Goal: Information Seeking & Learning: Learn about a topic

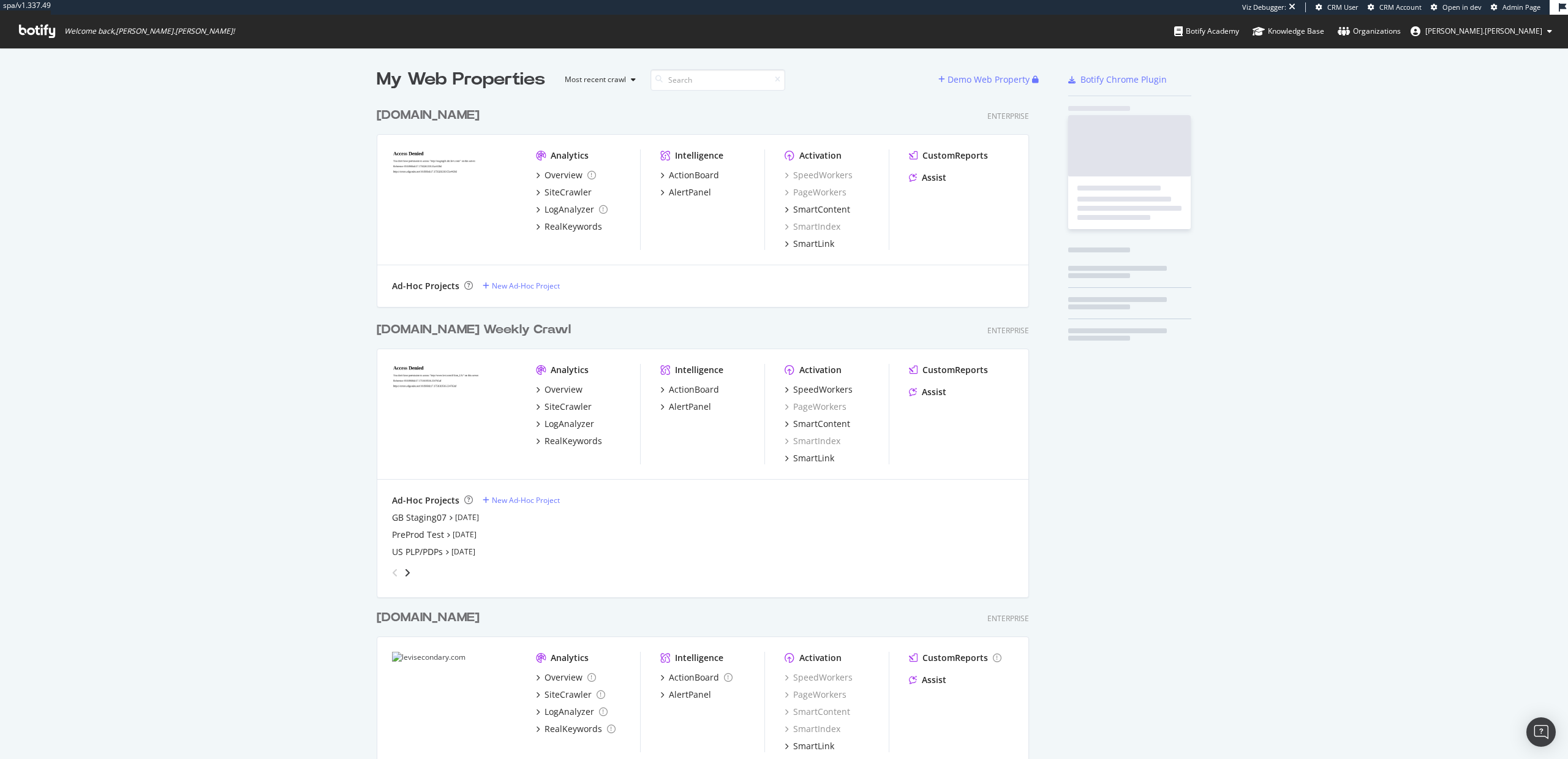
scroll to position [717, 662]
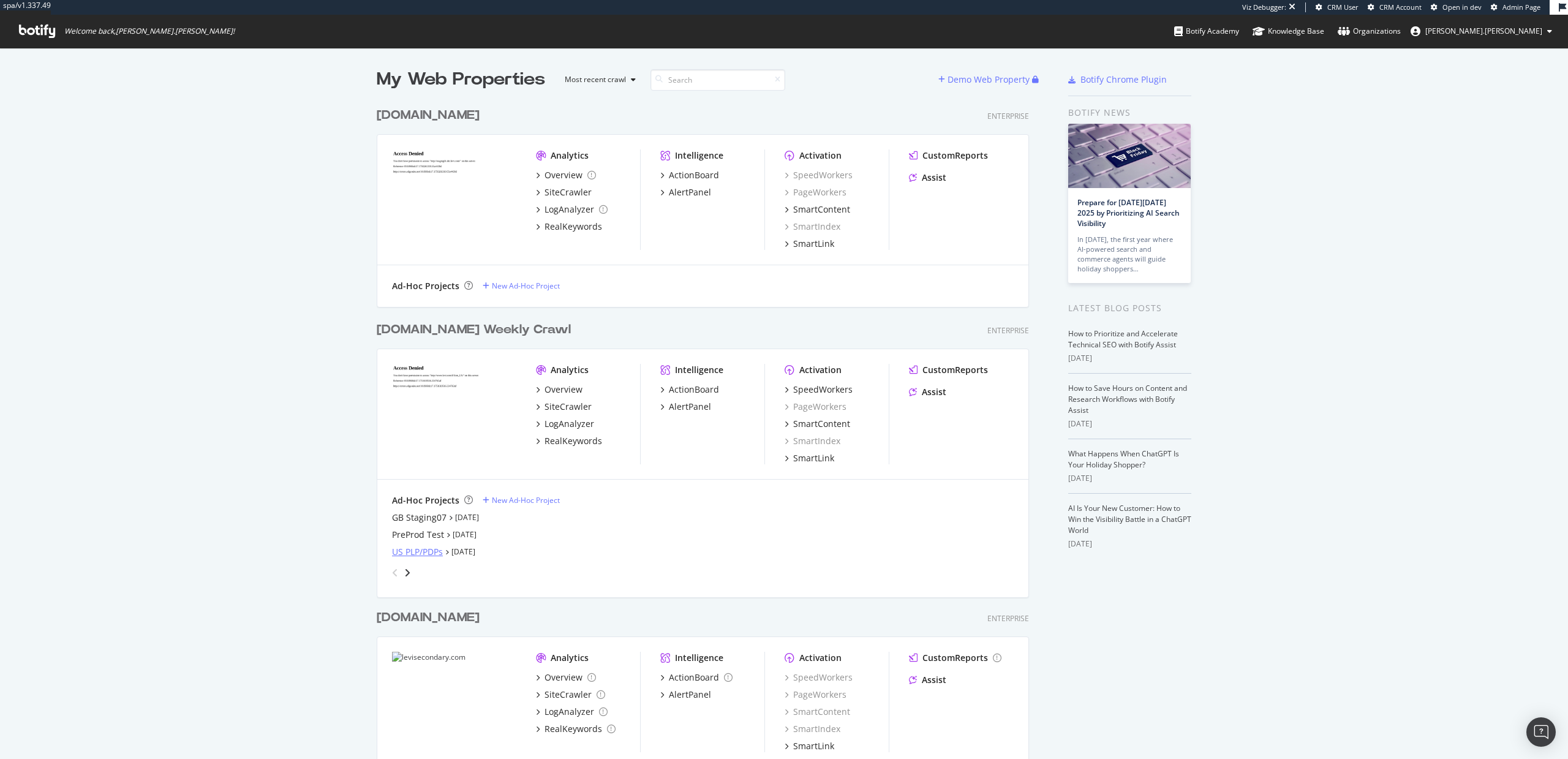
click at [417, 553] on div "US PLP/PDPs" at bounding box center [417, 553] width 51 height 13
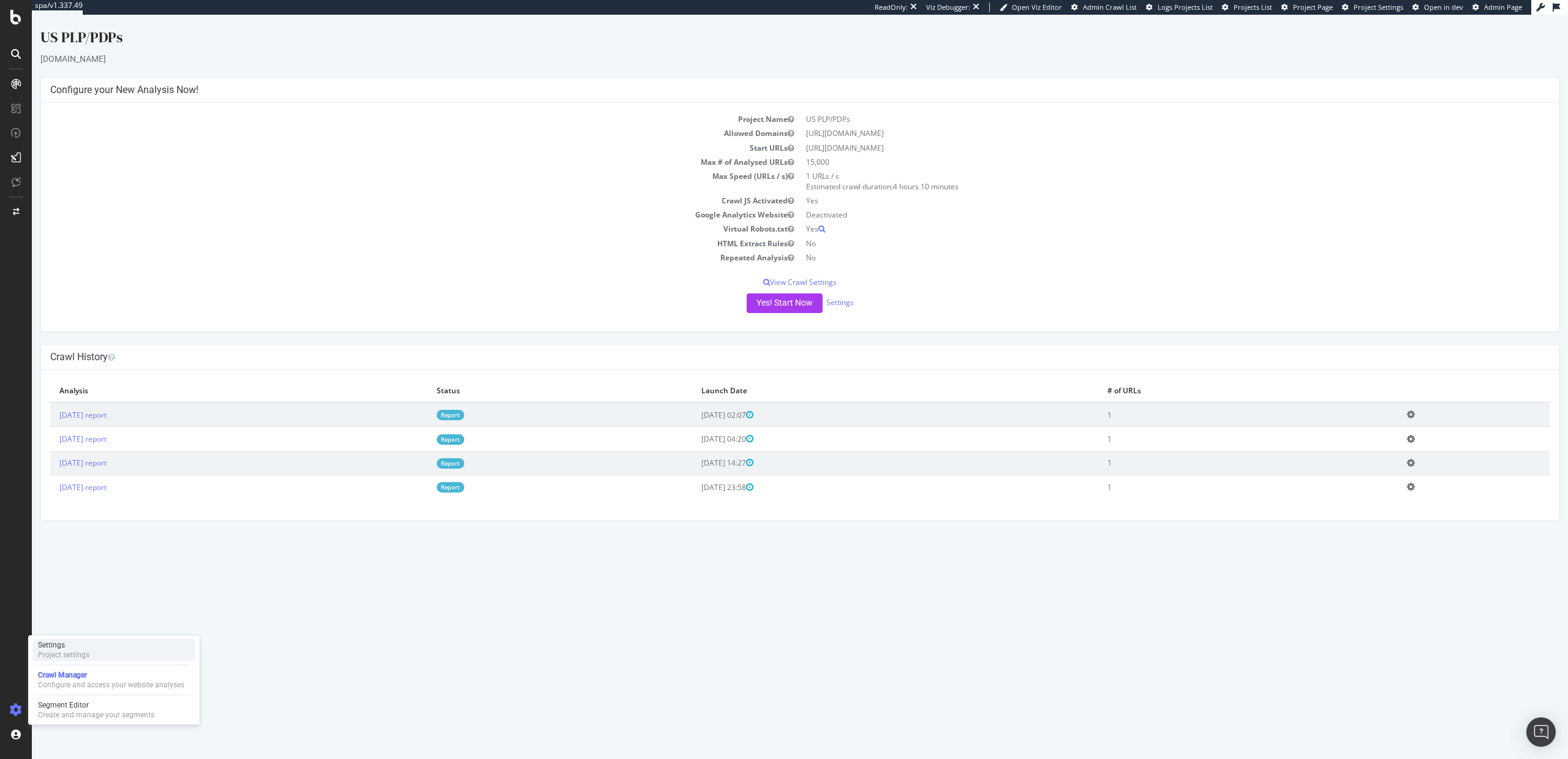
click at [82, 651] on div "Project settings" at bounding box center [64, 655] width 51 height 10
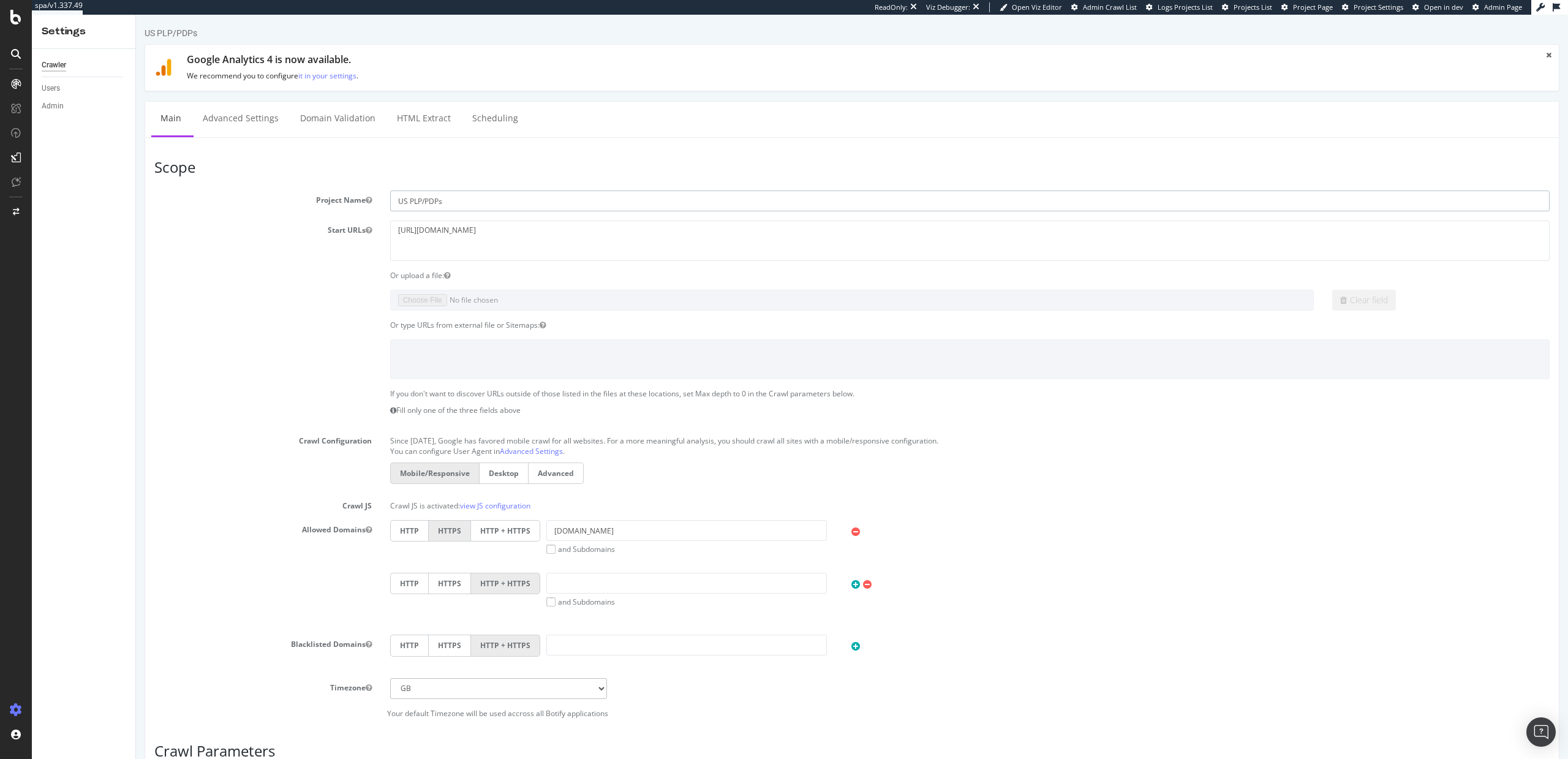
click at [406, 199] on input "US PLP/PDPs" at bounding box center [970, 201] width 1160 height 21
click at [408, 200] on input "USGB PLP/PDPs" at bounding box center [970, 201] width 1160 height 21
type input "US & GB PLP/PDPs"
drag, startPoint x: 470, startPoint y: 231, endPoint x: 424, endPoint y: 233, distance: 46.0
click at [424, 233] on textarea "https://staging07.dtc.levi.com/US/en_US/" at bounding box center [970, 240] width 1160 height 40
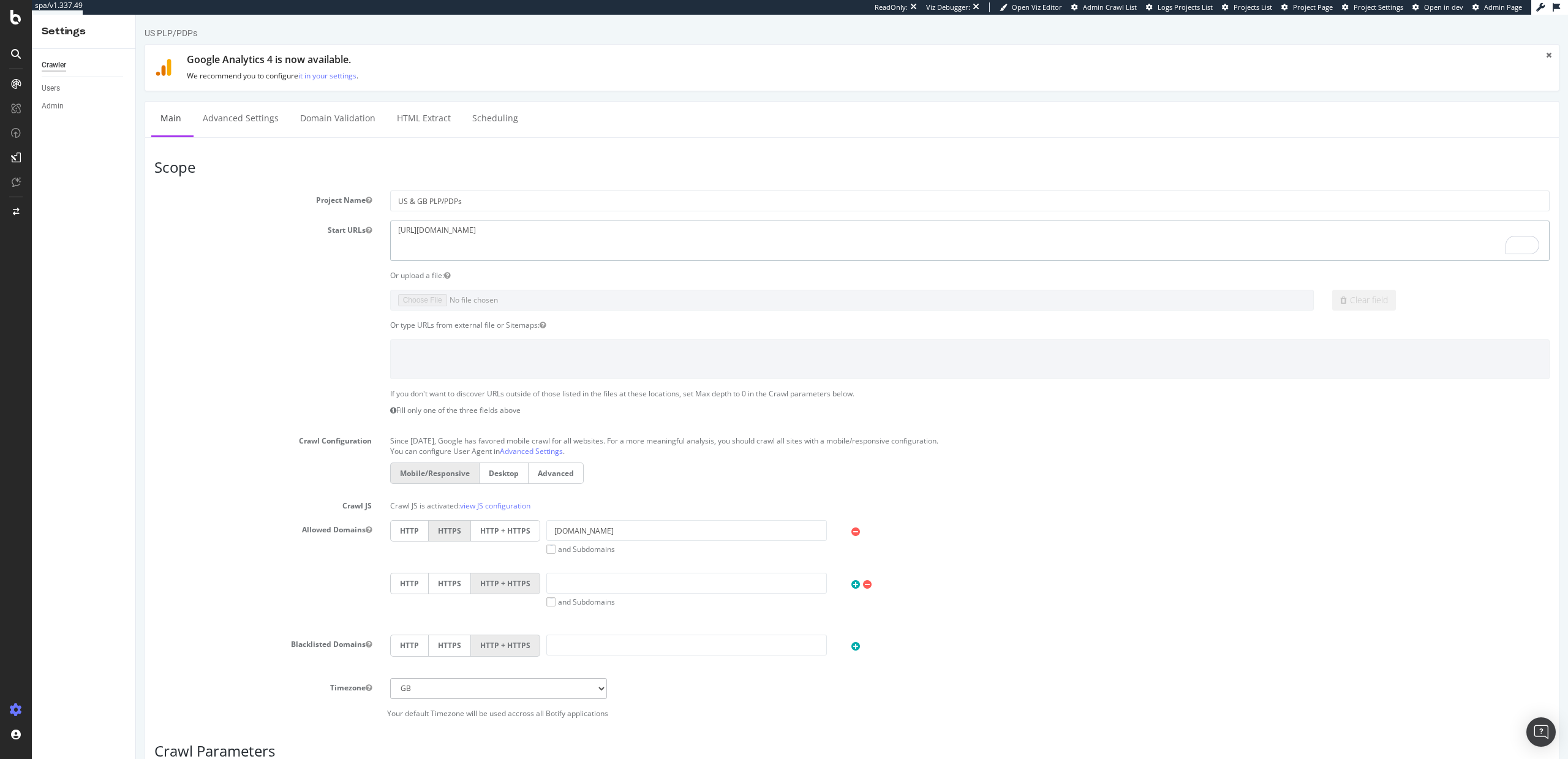
click at [504, 236] on textarea "https://staging07.dtc.levi.com/US/en_US/" at bounding box center [970, 240] width 1160 height 40
drag, startPoint x: 500, startPoint y: 227, endPoint x: 387, endPoint y: 227, distance: 113.0
click at [387, 227] on div "https://staging07.dtc.levi.com/US/en_US/" at bounding box center [970, 240] width 1178 height 40
click at [436, 232] on textarea "https://staging07.dtc.levi.com/US/en_US/" at bounding box center [970, 240] width 1160 height 40
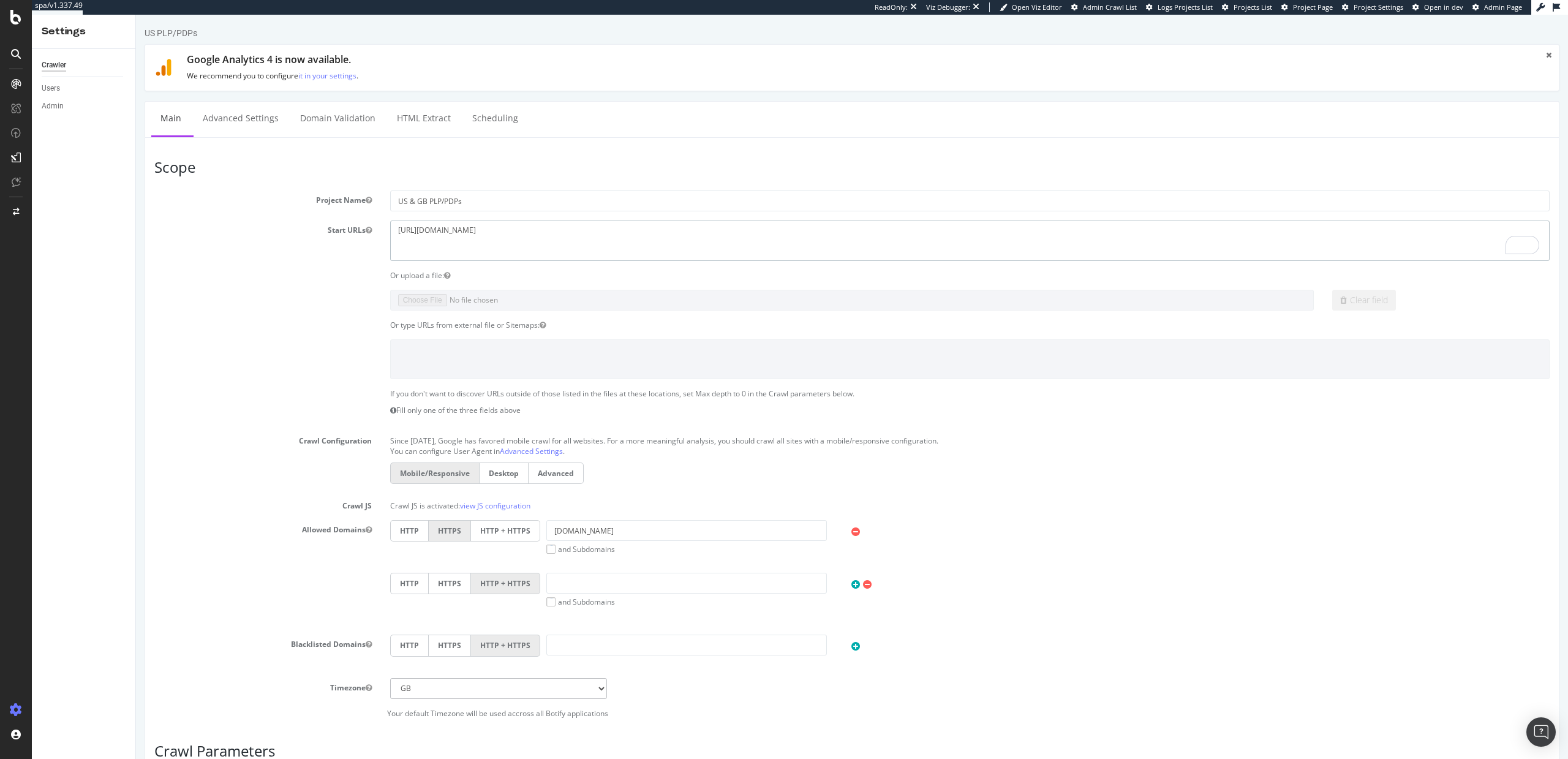
click at [436, 232] on textarea "https://staging07.dtc.levi.com/US/en_US/" at bounding box center [970, 240] width 1160 height 40
paste textarea "www.levi.com/US/en_US/"
paste textarea "https://www.levi.com/GB/en_GB/"
type textarea "https://www.levi.com/US/en_US/ https://www.levi.com/GB/en_GB/"
drag, startPoint x: 600, startPoint y: 533, endPoint x: 547, endPoint y: 532, distance: 53.0
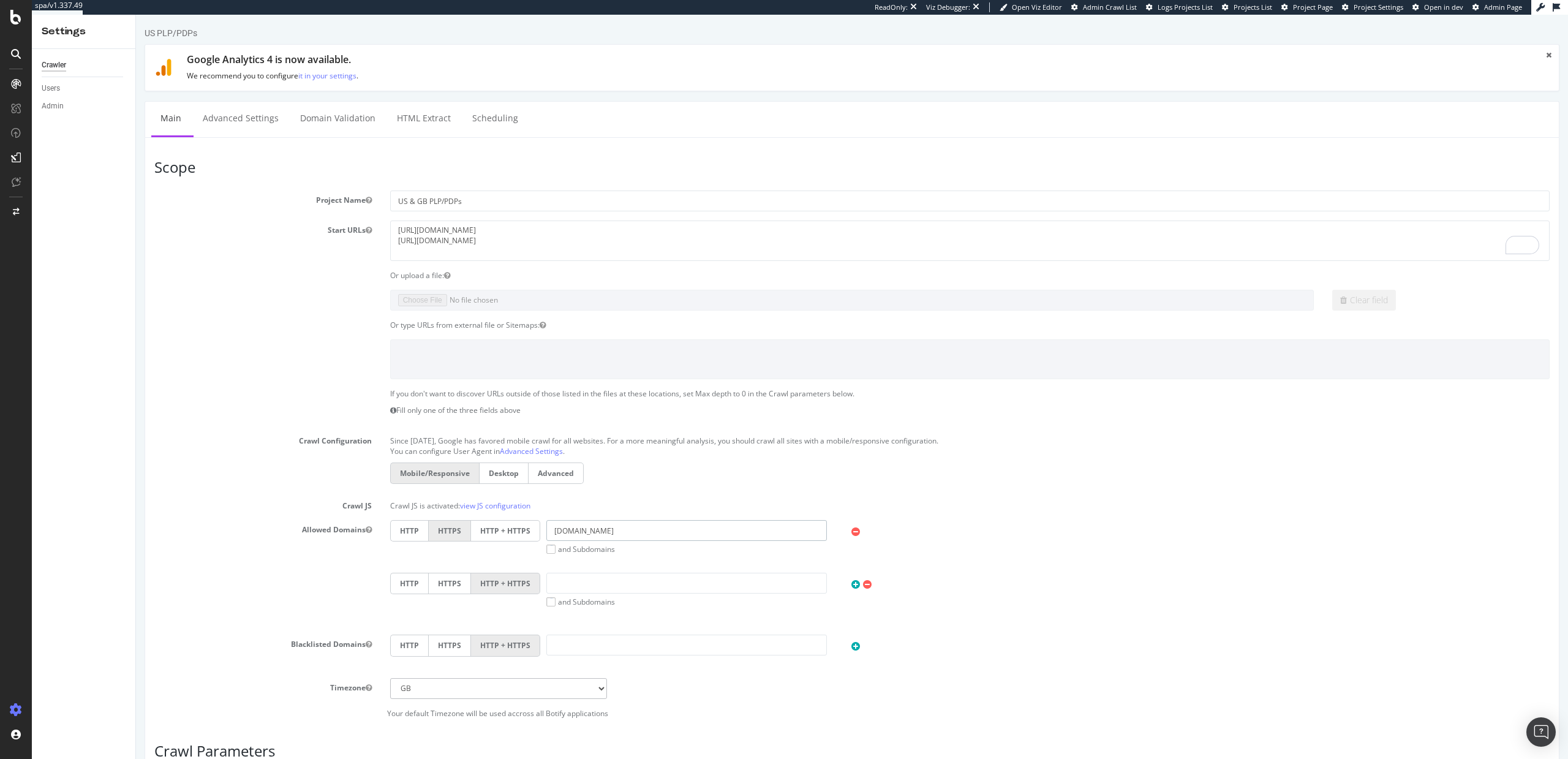
click at [547, 532] on input "staging07.dtc.levi.com" at bounding box center [686, 531] width 281 height 21
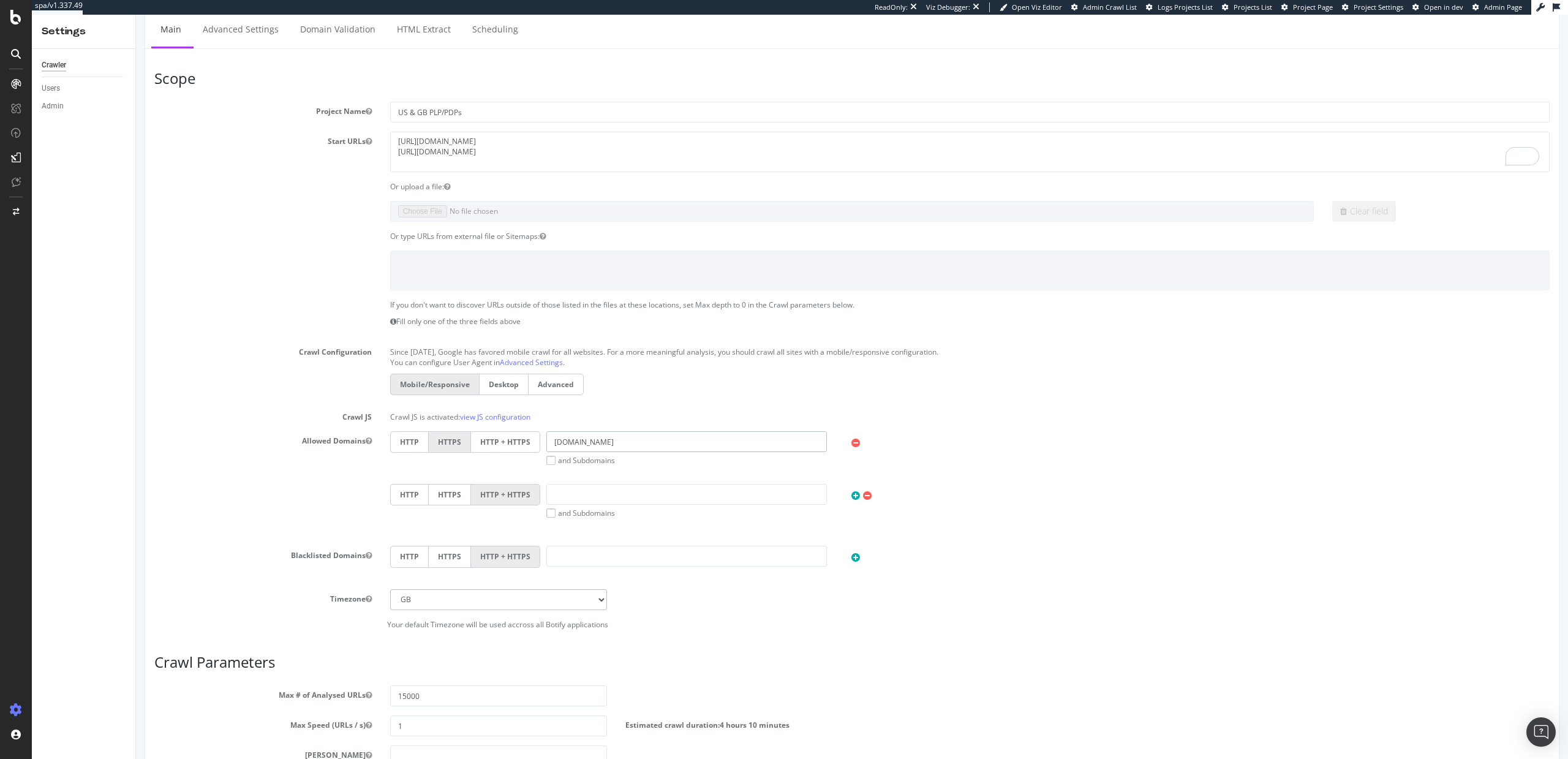
scroll to position [233, 0]
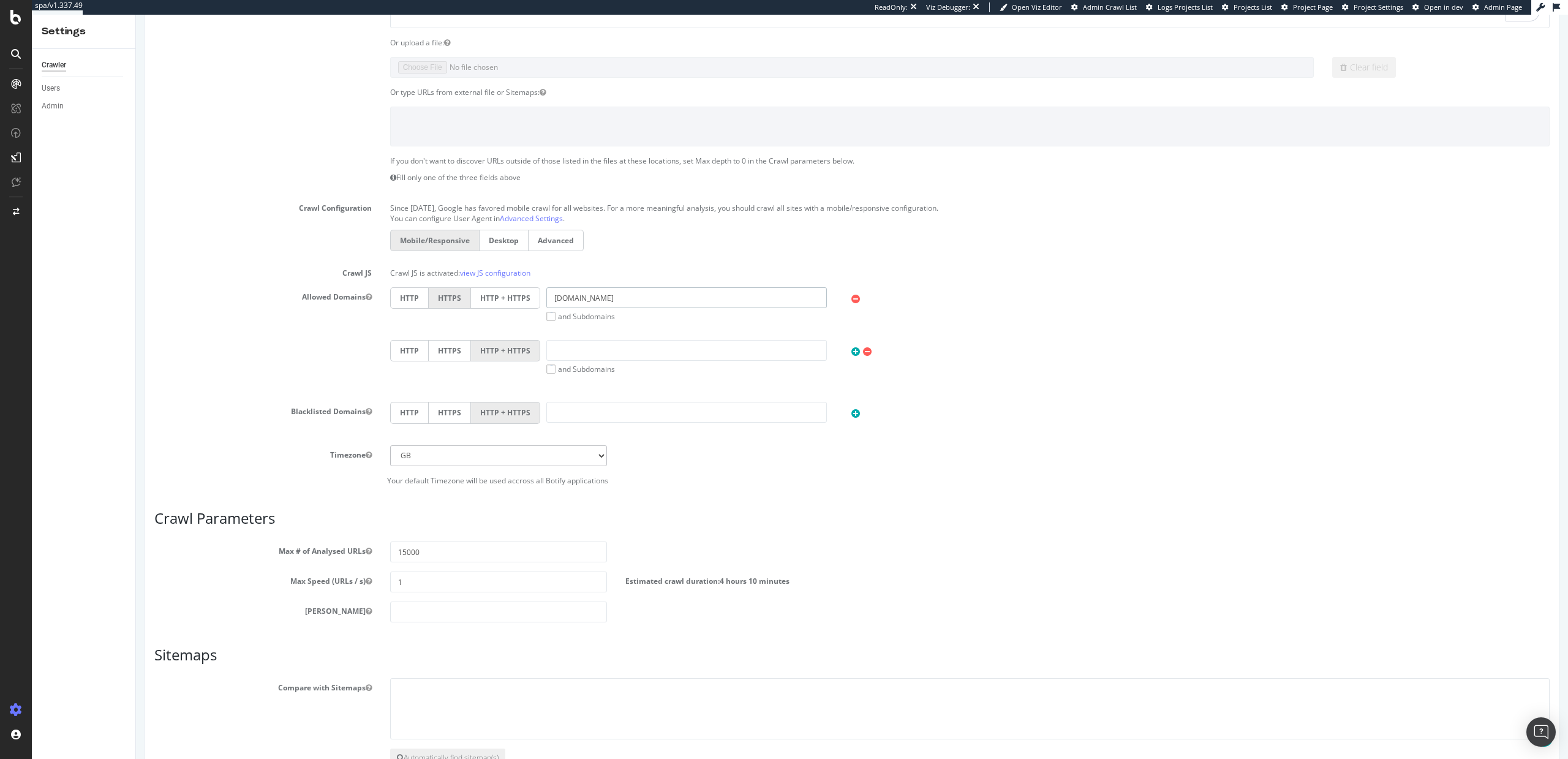
type input "levi.com"
click at [597, 459] on select "Africa/Abidjan Africa/Accra Africa/Addis_Ababa Africa/Algiers Africa/Asmara Afr…" at bounding box center [499, 456] width 217 height 21
select select "EST"
click at [390, 446] on select "Africa/Abidjan Africa/Accra Africa/Addis_Ababa Africa/Algiers Africa/Asmara Afr…" at bounding box center [499, 456] width 217 height 21
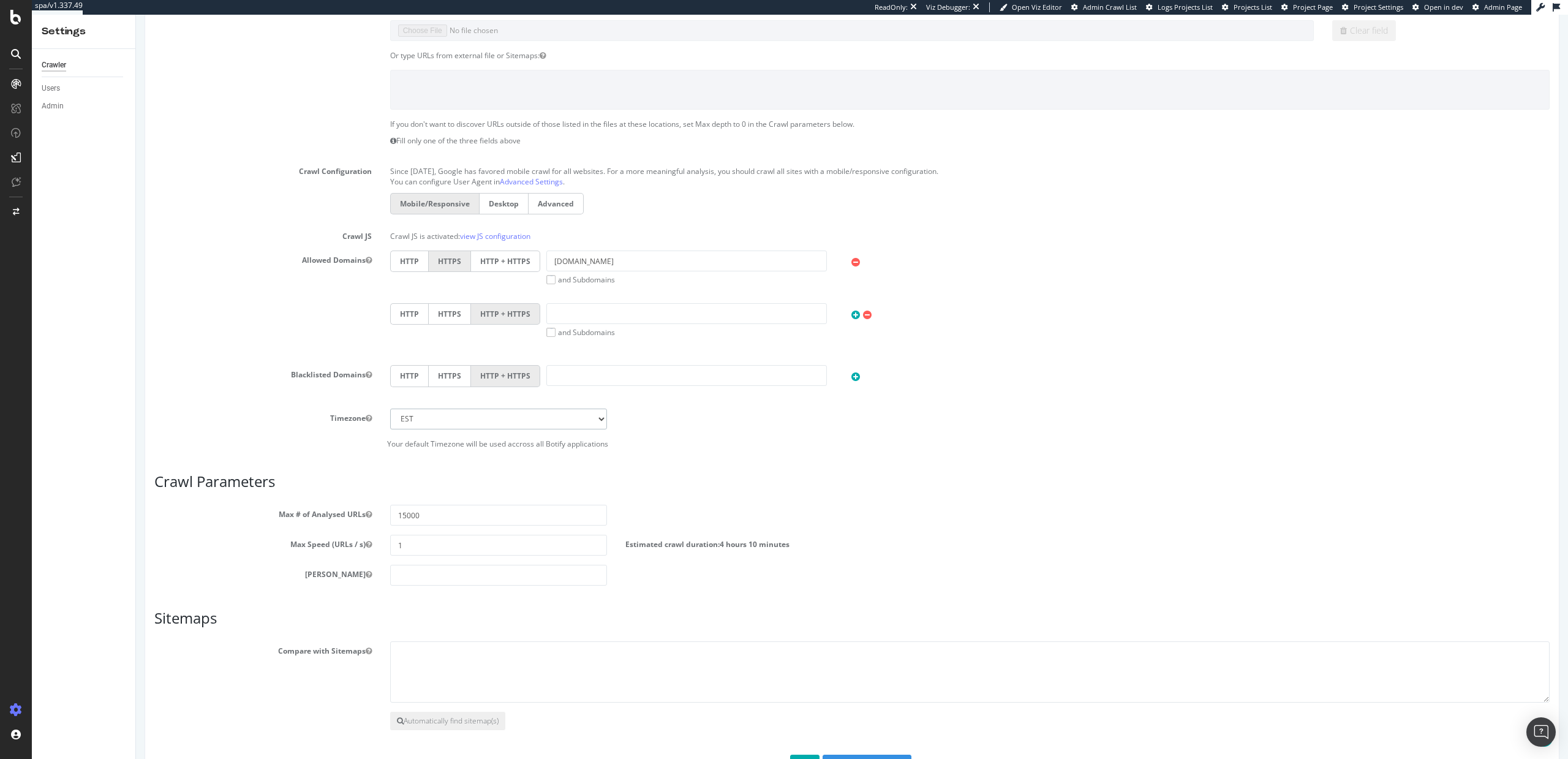
scroll to position [315, 0]
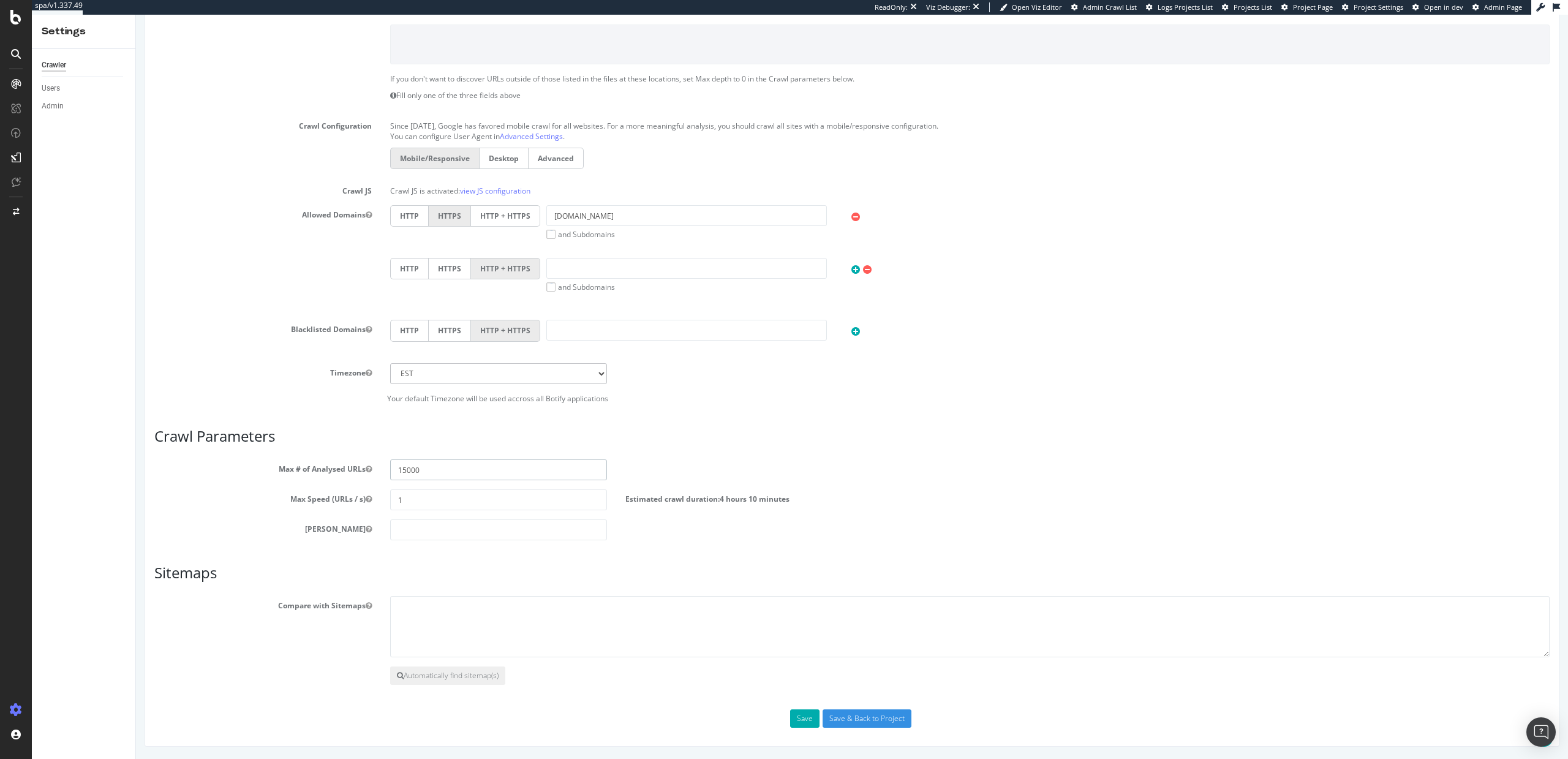
drag, startPoint x: 441, startPoint y: 474, endPoint x: 399, endPoint y: 473, distance: 42.0
click at [399, 473] on input "15000" at bounding box center [499, 470] width 217 height 21
type input "150000"
click at [408, 505] on input "1" at bounding box center [499, 500] width 217 height 21
type input "3"
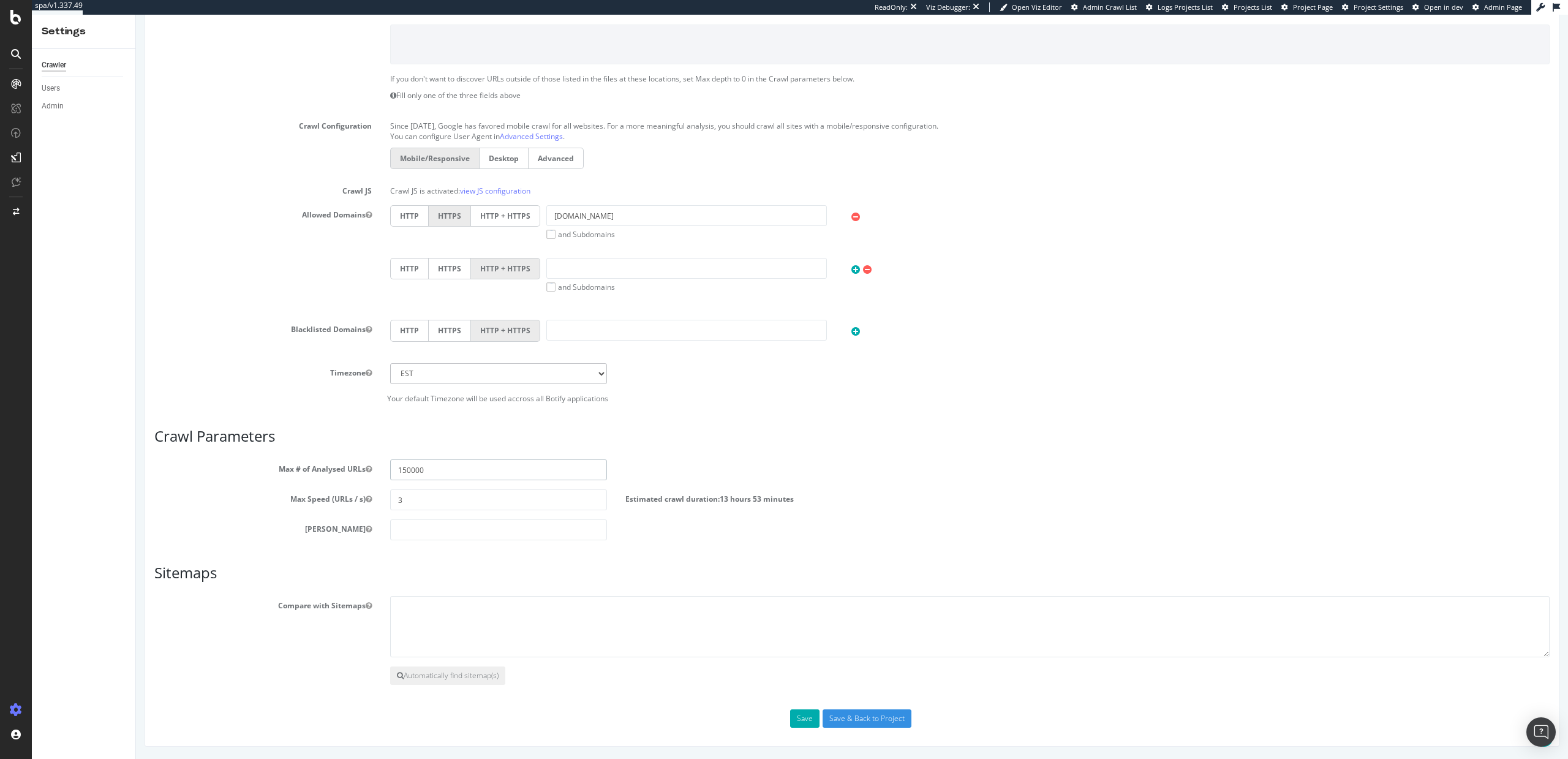
click at [412, 469] on input "150000" at bounding box center [499, 470] width 217 height 21
click at [406, 470] on input "150000" at bounding box center [499, 470] width 217 height 21
click at [412, 469] on input "200000" at bounding box center [499, 470] width 217 height 21
click at [438, 471] on input "200000" at bounding box center [499, 470] width 217 height 21
type input "200000"
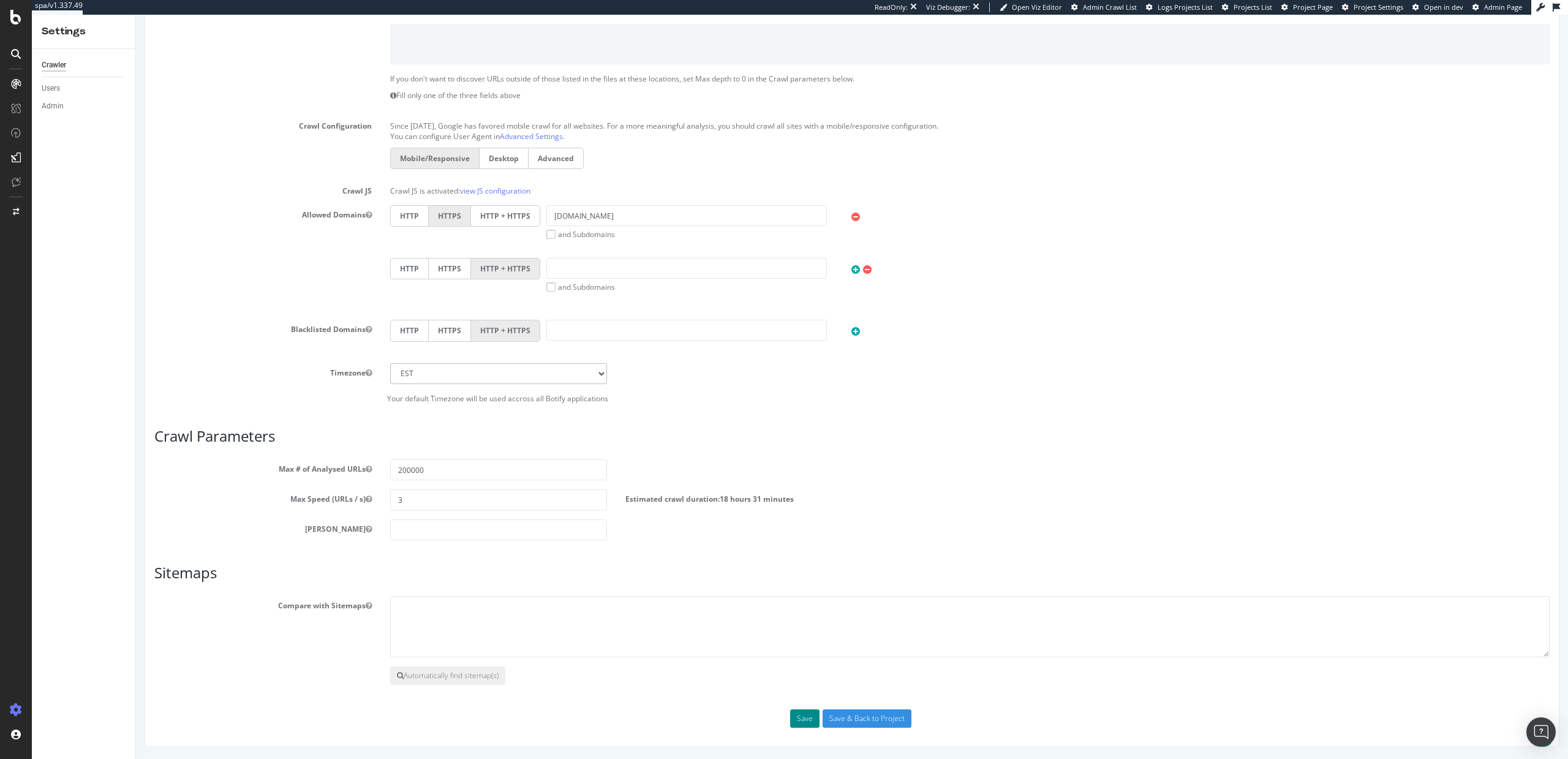
click at [805, 723] on button "Save" at bounding box center [804, 719] width 29 height 18
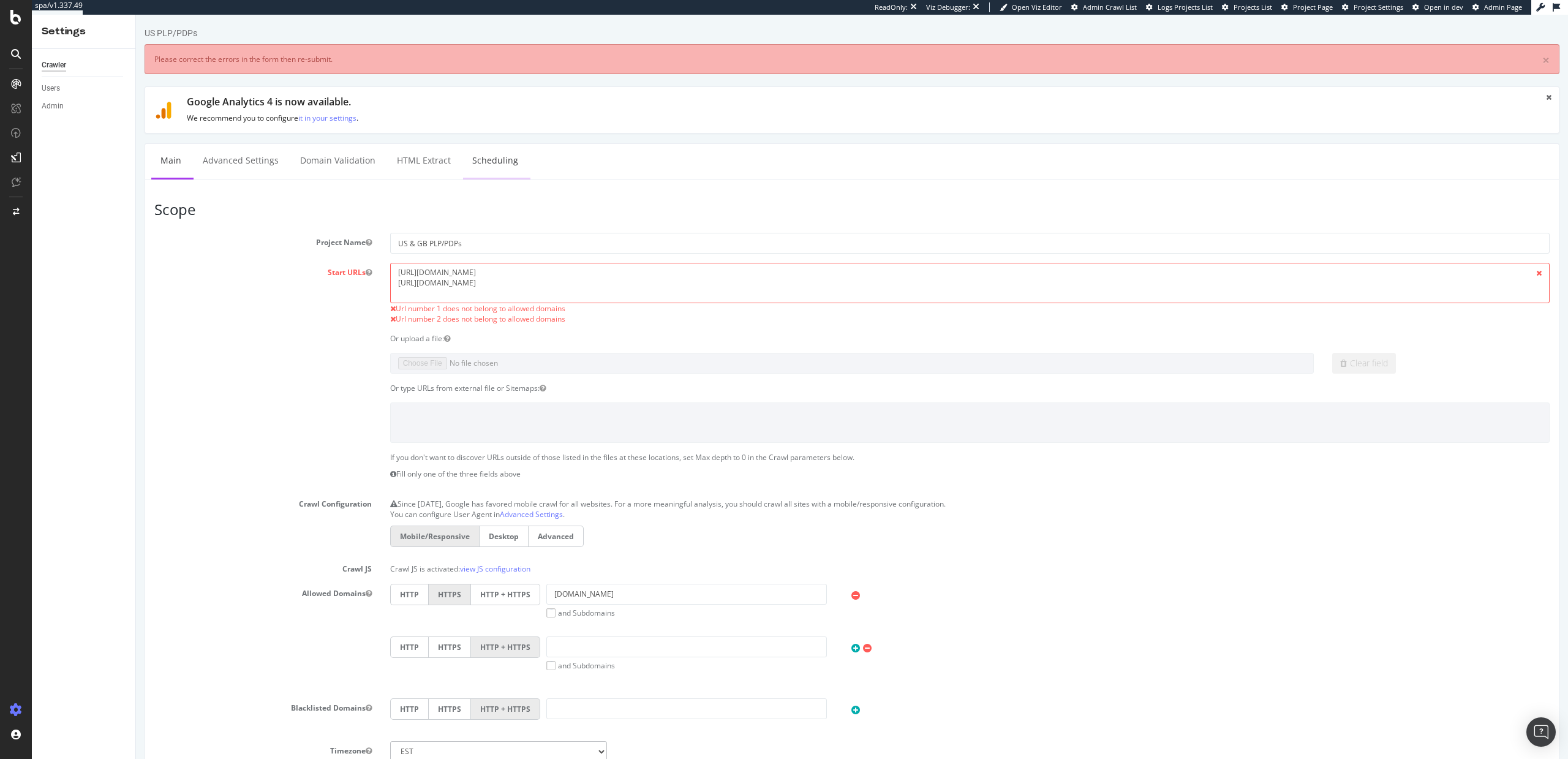
scroll to position [0, 0]
click at [527, 281] on textarea "https://www.levi.com/US/en_US/ https://www.levi.com/GB/en_GB/" at bounding box center [970, 282] width 1160 height 40
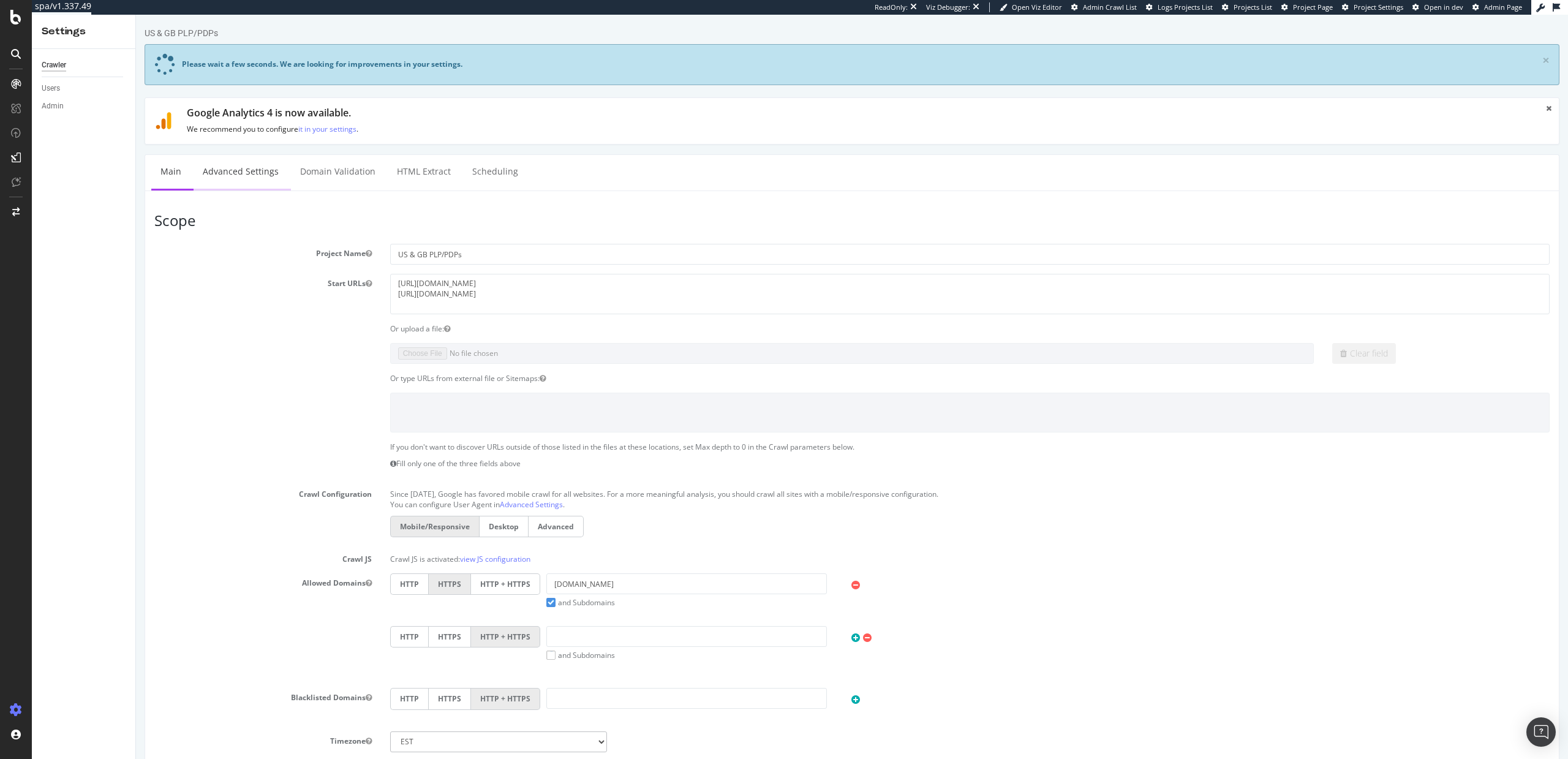
click at [235, 173] on link "Advanced Settings" at bounding box center [241, 172] width 94 height 33
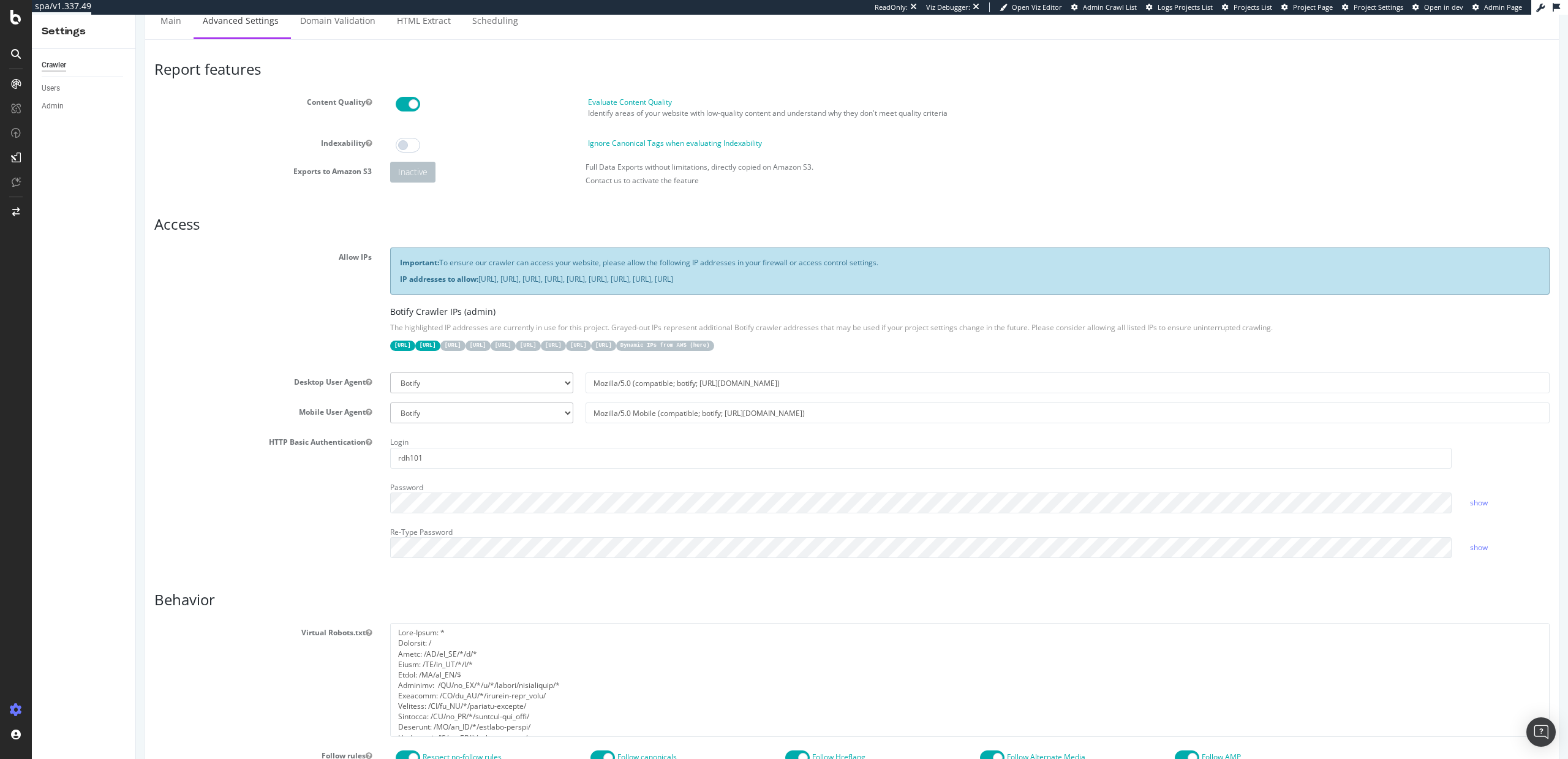
scroll to position [106, 0]
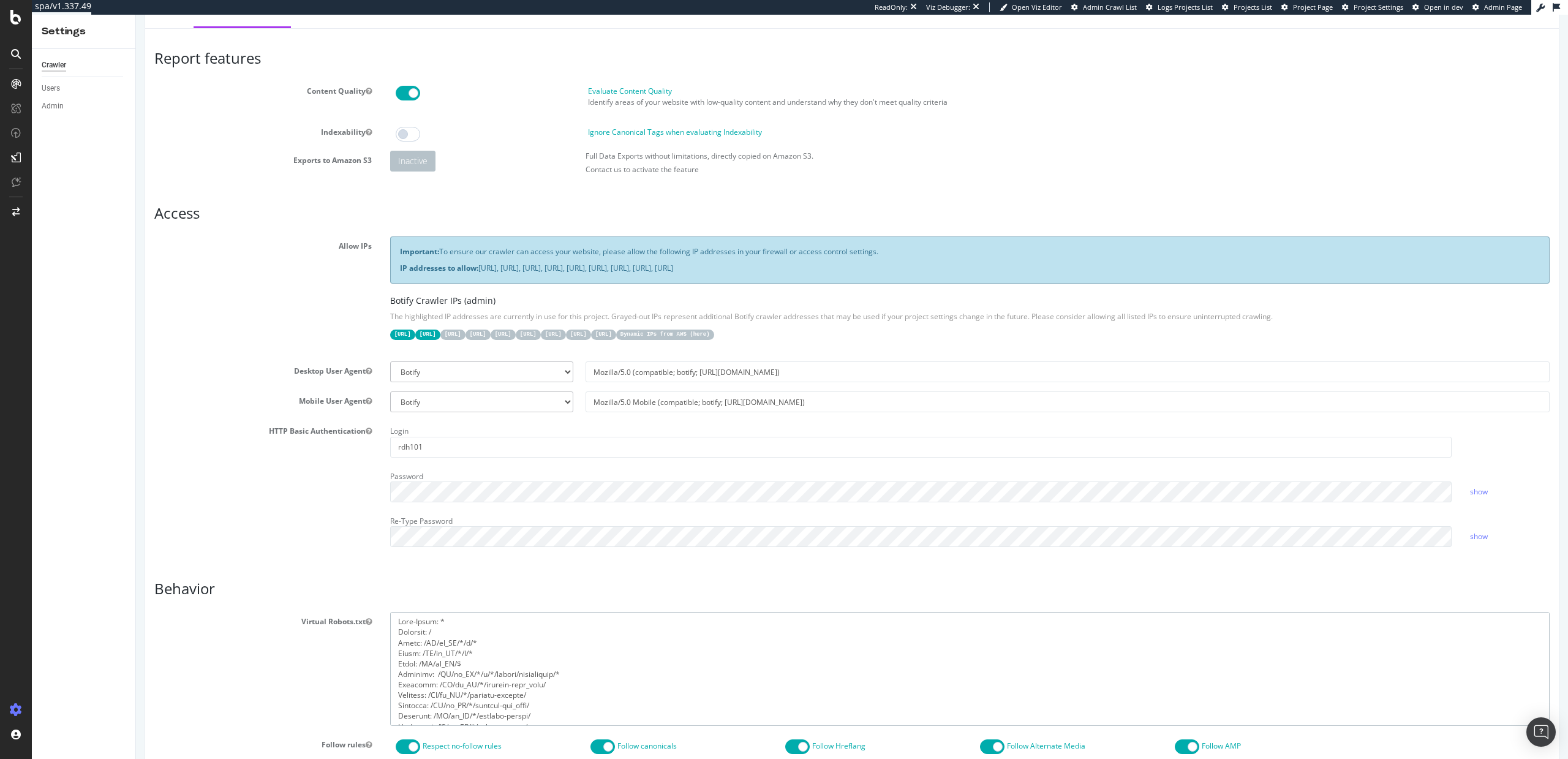
drag, startPoint x: 464, startPoint y: 664, endPoint x: 393, endPoint y: 640, distance: 74.9
click at [393, 640] on textarea at bounding box center [970, 669] width 1160 height 113
click at [474, 663] on textarea "To enrich screen reader interactions, please activate Accessibility in Grammarl…" at bounding box center [970, 669] width 1160 height 113
paste textarea "Allow: /US/en_US/*/c/* Allow: /US/en_US/*/p/* Allow: /US/en_US/$"
click at [433, 665] on textarea "To enrich screen reader interactions, please activate Accessibility in Grammarl…" at bounding box center [970, 669] width 1160 height 113
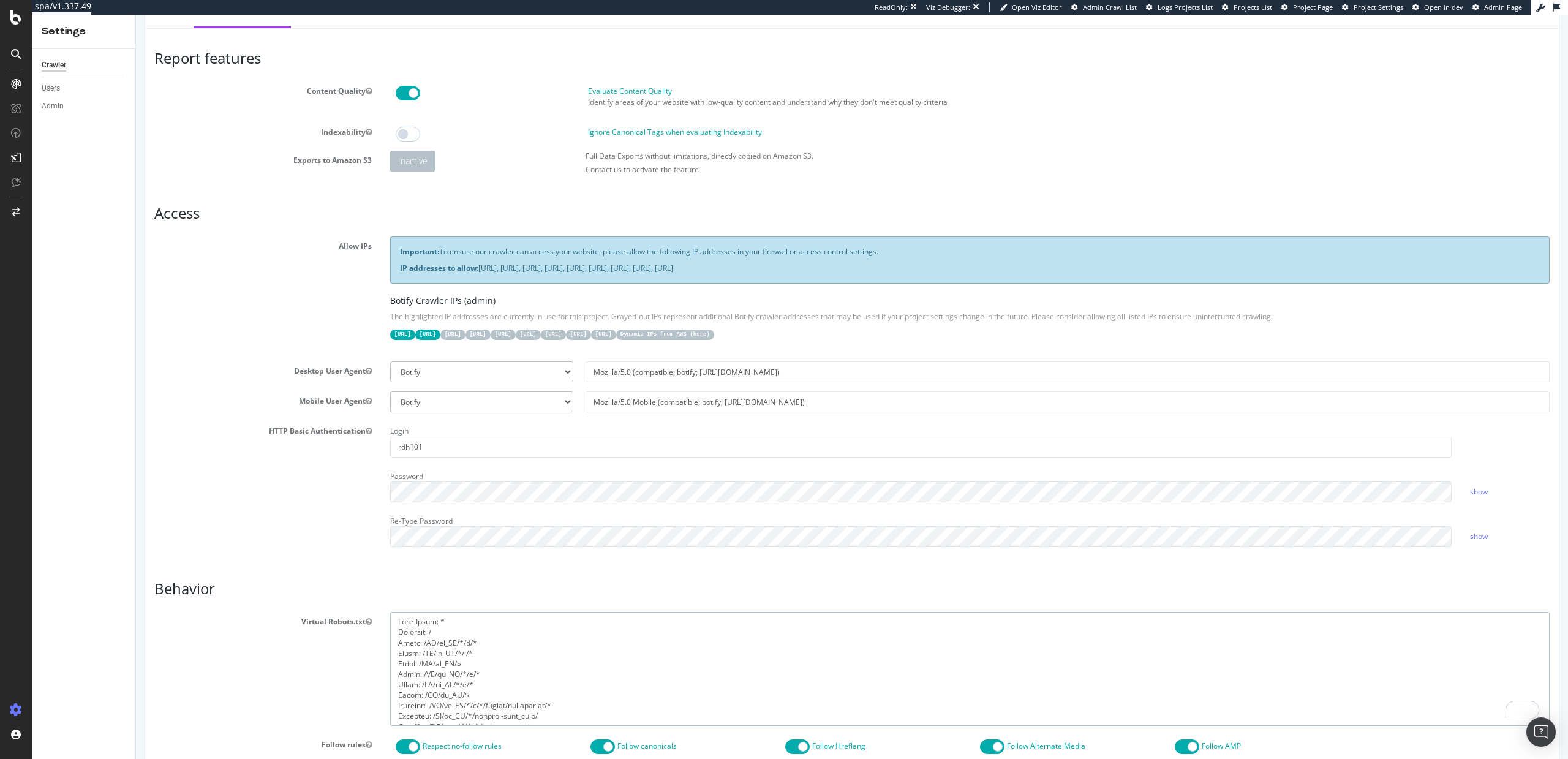
drag, startPoint x: 460, startPoint y: 664, endPoint x: 423, endPoint y: 663, distance: 37.0
click at [423, 663] on textarea "To enrich screen reader interactions, please activate Accessibility in Grammarl…" at bounding box center [970, 669] width 1160 height 113
click at [433, 665] on textarea "To enrich screen reader interactions, please activate Accessibility in Grammarl…" at bounding box center [970, 669] width 1160 height 113
drag, startPoint x: 459, startPoint y: 674, endPoint x: 421, endPoint y: 675, distance: 38.0
click at [421, 675] on textarea "To enrich screen reader interactions, please activate Accessibility in Grammarl…" at bounding box center [970, 669] width 1160 height 113
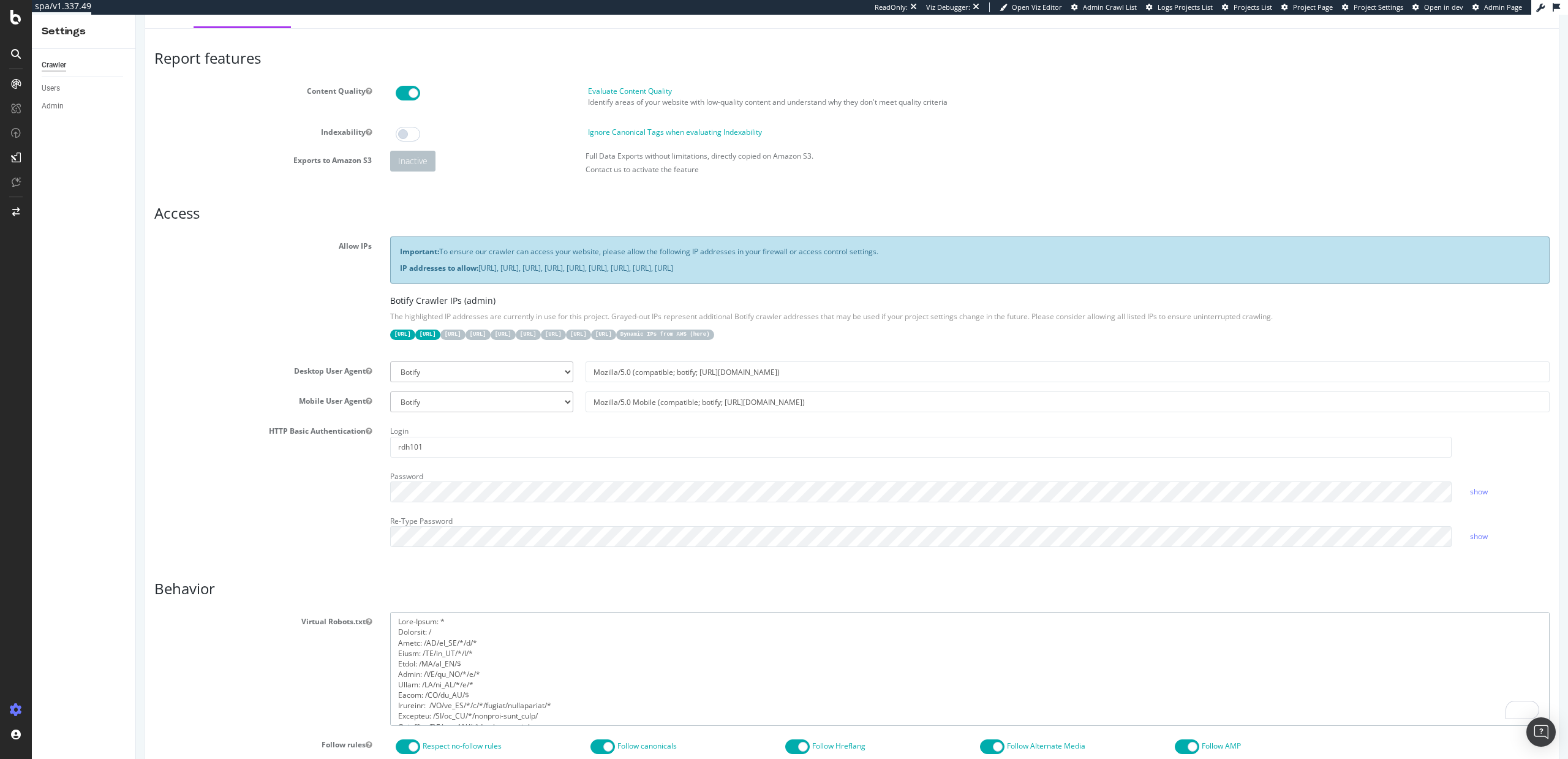
paste textarea "GB/en_GB"
drag, startPoint x: 459, startPoint y: 685, endPoint x: 420, endPoint y: 685, distance: 39.0
click at [420, 685] on textarea "To enrich screen reader interactions, please activate Accessibility in Grammarl…" at bounding box center [970, 669] width 1160 height 113
paste textarea "GB/en_GB"
drag, startPoint x: 459, startPoint y: 695, endPoint x: 421, endPoint y: 692, distance: 38.1
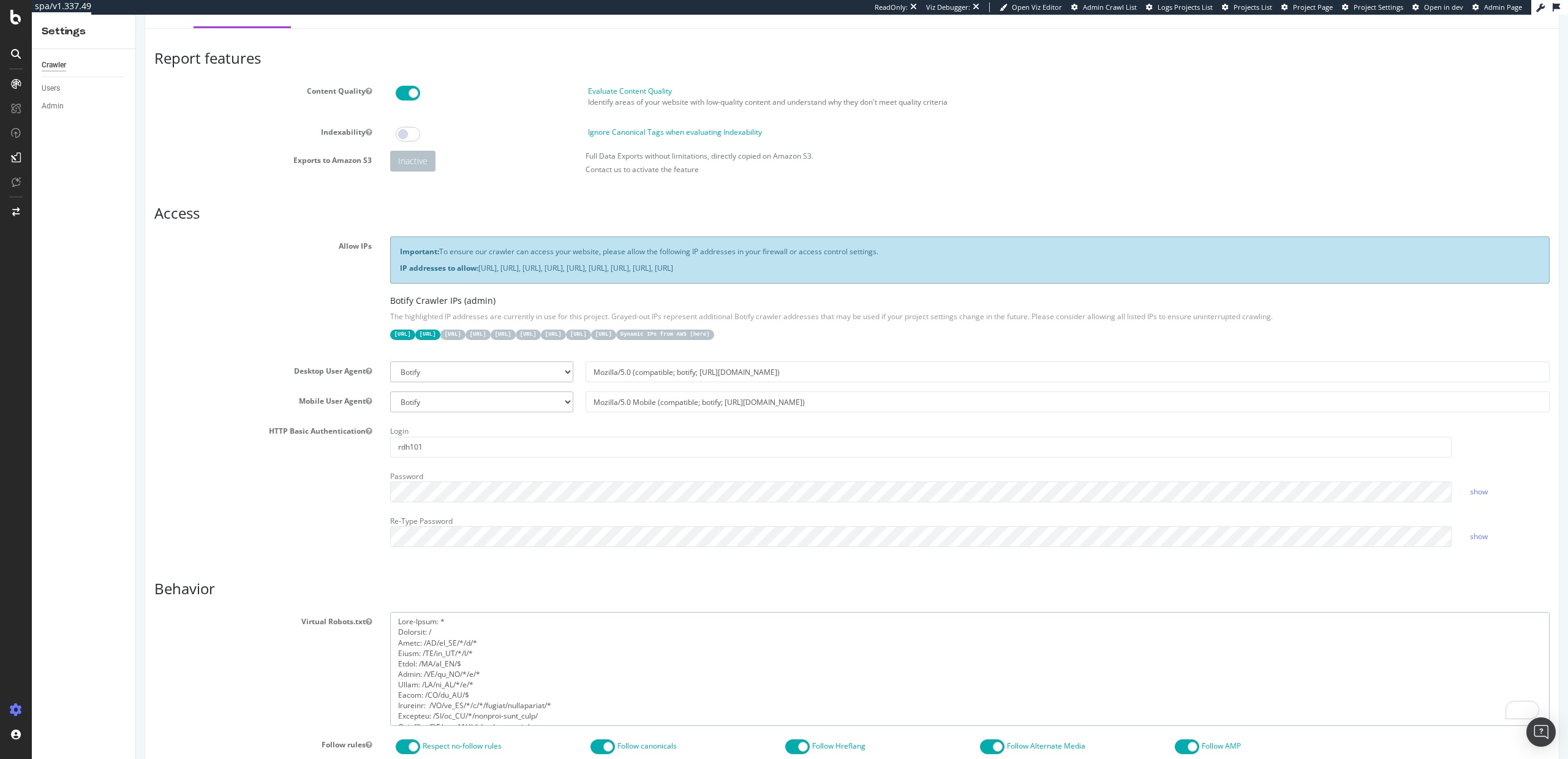
click at [421, 692] on textarea "To enrich screen reader interactions, please activate Accessibility in Grammarl…" at bounding box center [970, 669] width 1160 height 113
paste textarea "GB/en_GB"
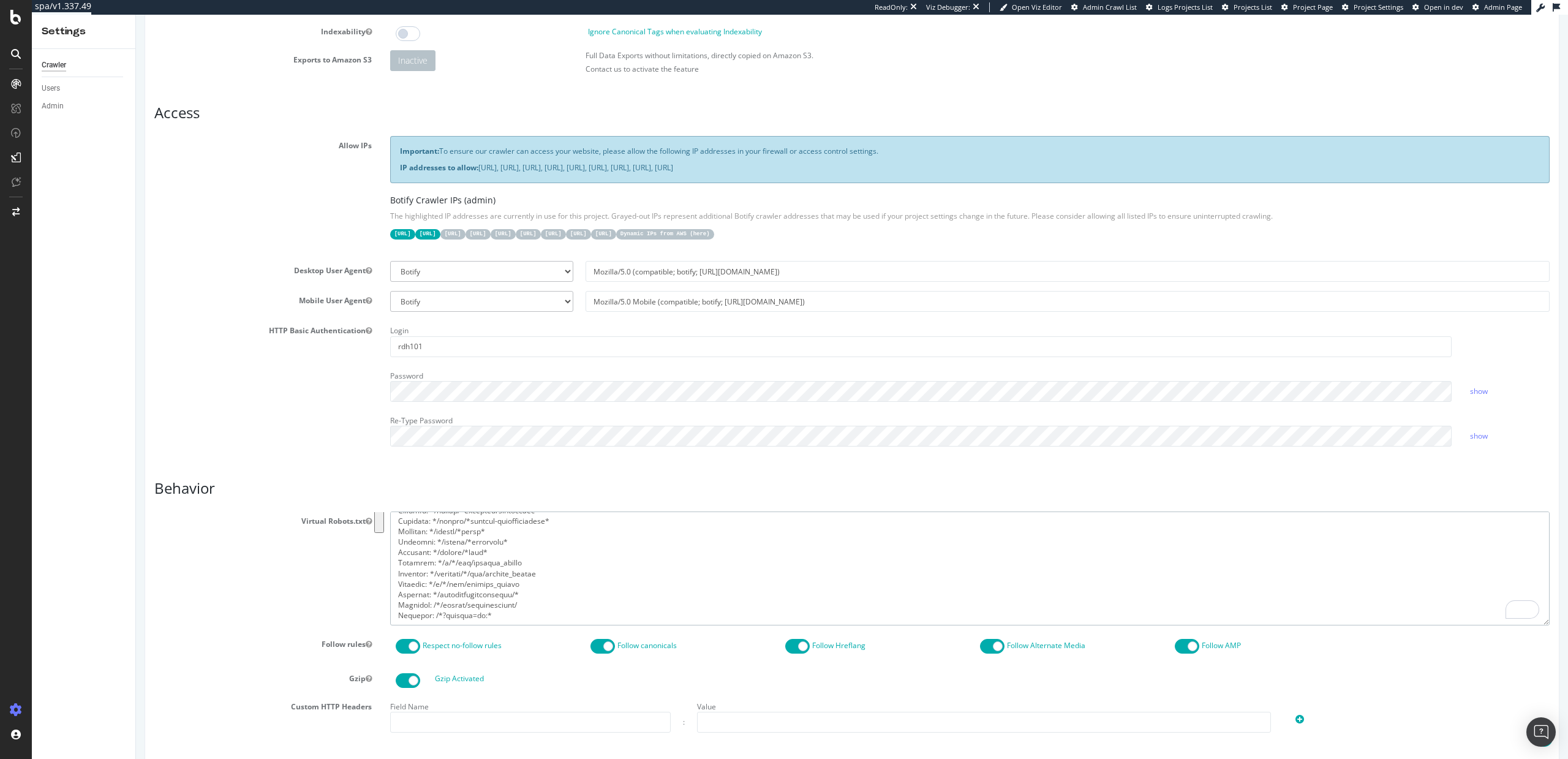
drag, startPoint x: 396, startPoint y: 604, endPoint x: 502, endPoint y: 662, distance: 120.8
paste textarea "Disallow: /ngsa/js/Modal_*.js Disallow: /ngsa/js/ModalV2_*.js Disallow: /ngsa/j…"
drag, startPoint x: 474, startPoint y: 619, endPoint x: 384, endPoint y: 536, distance: 122.4
click at [384, 536] on div at bounding box center [970, 568] width 1178 height 113
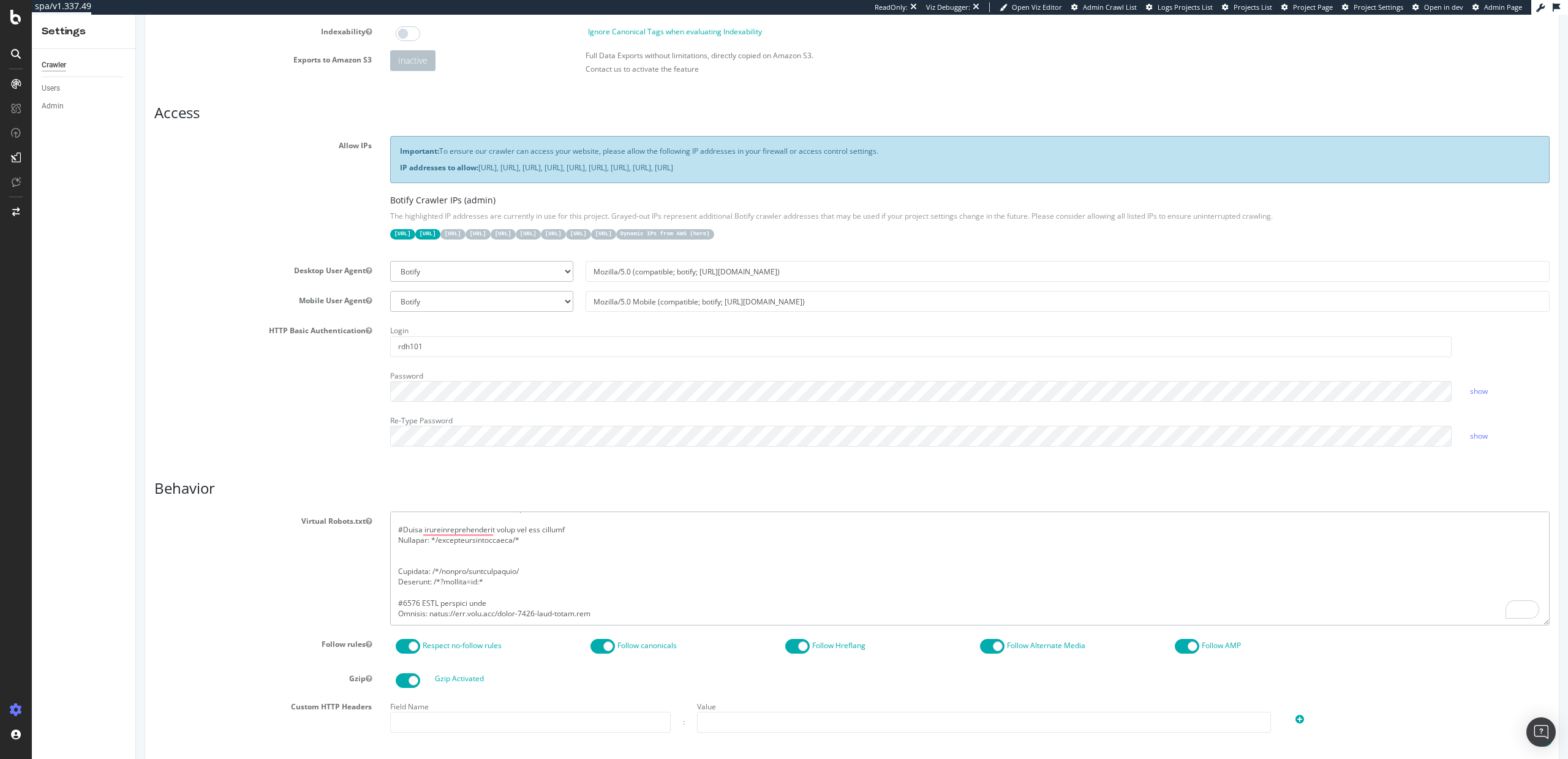
drag, startPoint x: 438, startPoint y: 557, endPoint x: 398, endPoint y: 597, distance: 56.6
click at [398, 597] on textarea "To enrich screen reader interactions, please activate Accessibility in Grammarl…" at bounding box center [970, 568] width 1160 height 113
click at [407, 555] on textarea "To enrich screen reader interactions, please activate Accessibility in Grammarl…" at bounding box center [970, 568] width 1160 height 113
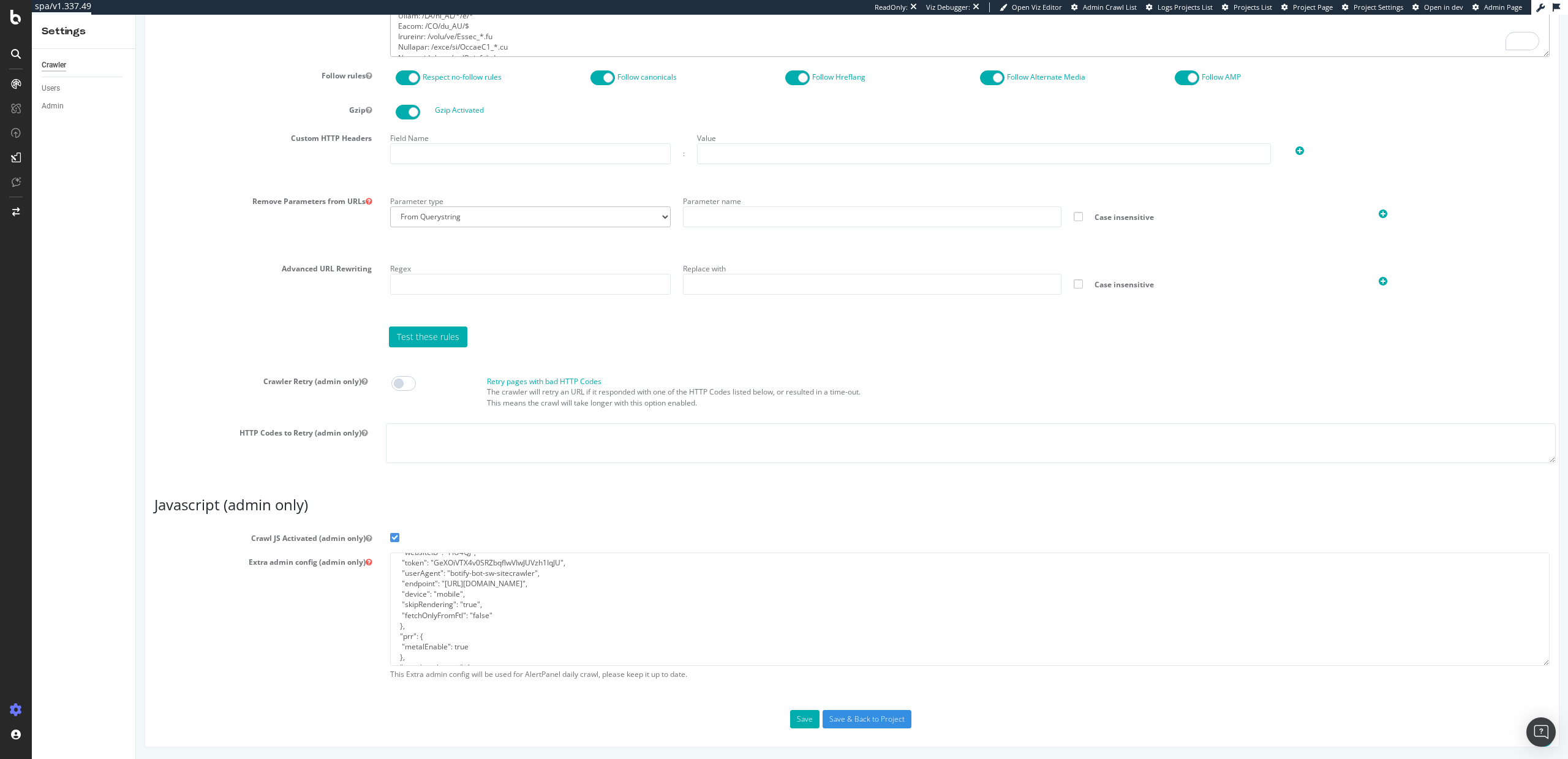
type textarea "User-Agent: * Disallow: / Allow: /US/en_US/*/c/* Allow: /US/en_US/*/p/* Allow: …"
click at [477, 604] on textarea "{ "flags": [ "cube" ], "beta": { "pap_mini_rules": [ "++ https://www.levi.com/n…" at bounding box center [970, 609] width 1160 height 113
type textarea "{ "flags": [ "cube" ], "beta": { "pap_mini_rules": [ "++ https://www.levi.com/n…"
click at [809, 719] on button "Save" at bounding box center [804, 719] width 29 height 18
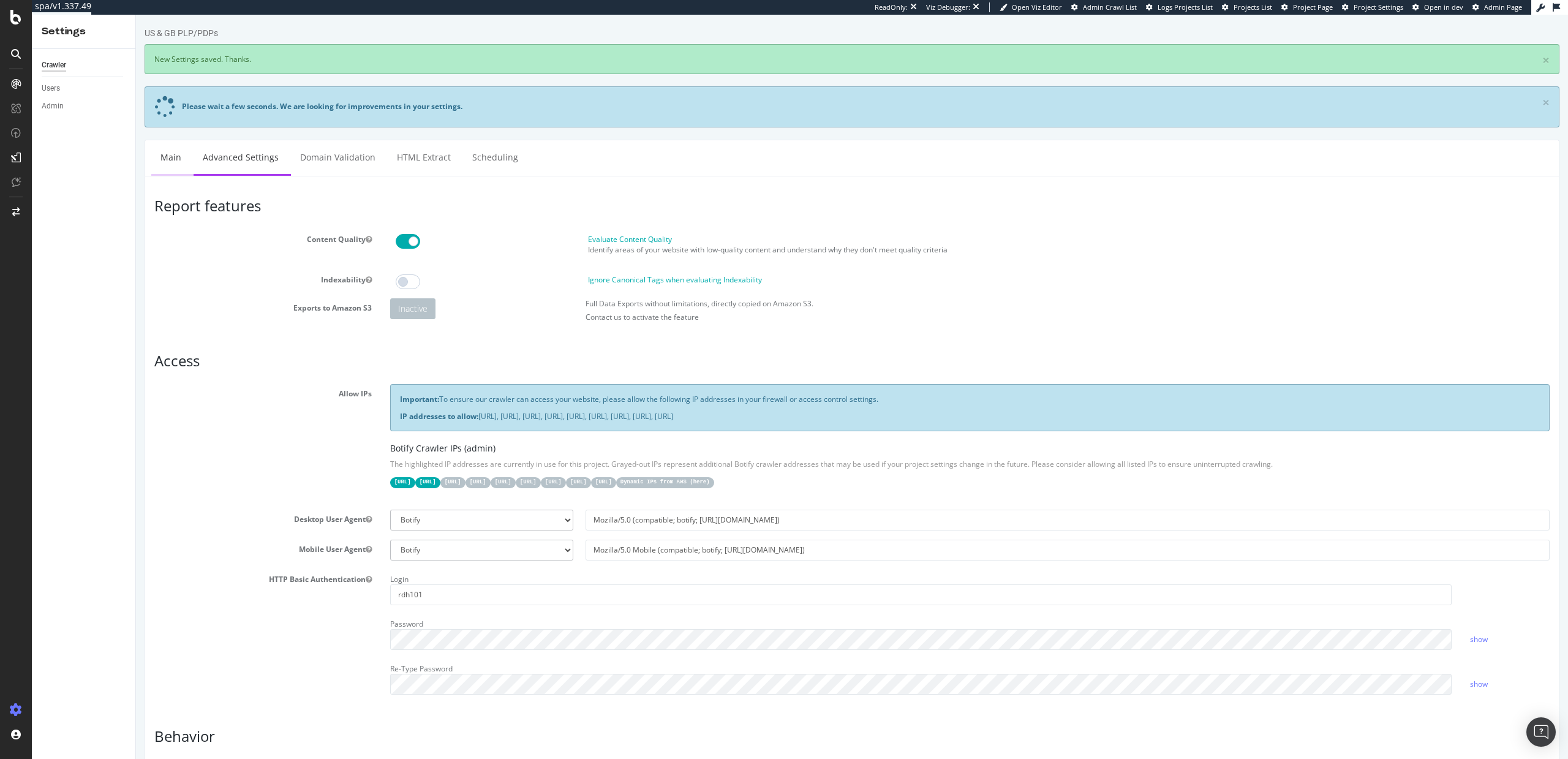
click at [164, 156] on link "Main" at bounding box center [171, 157] width 39 height 33
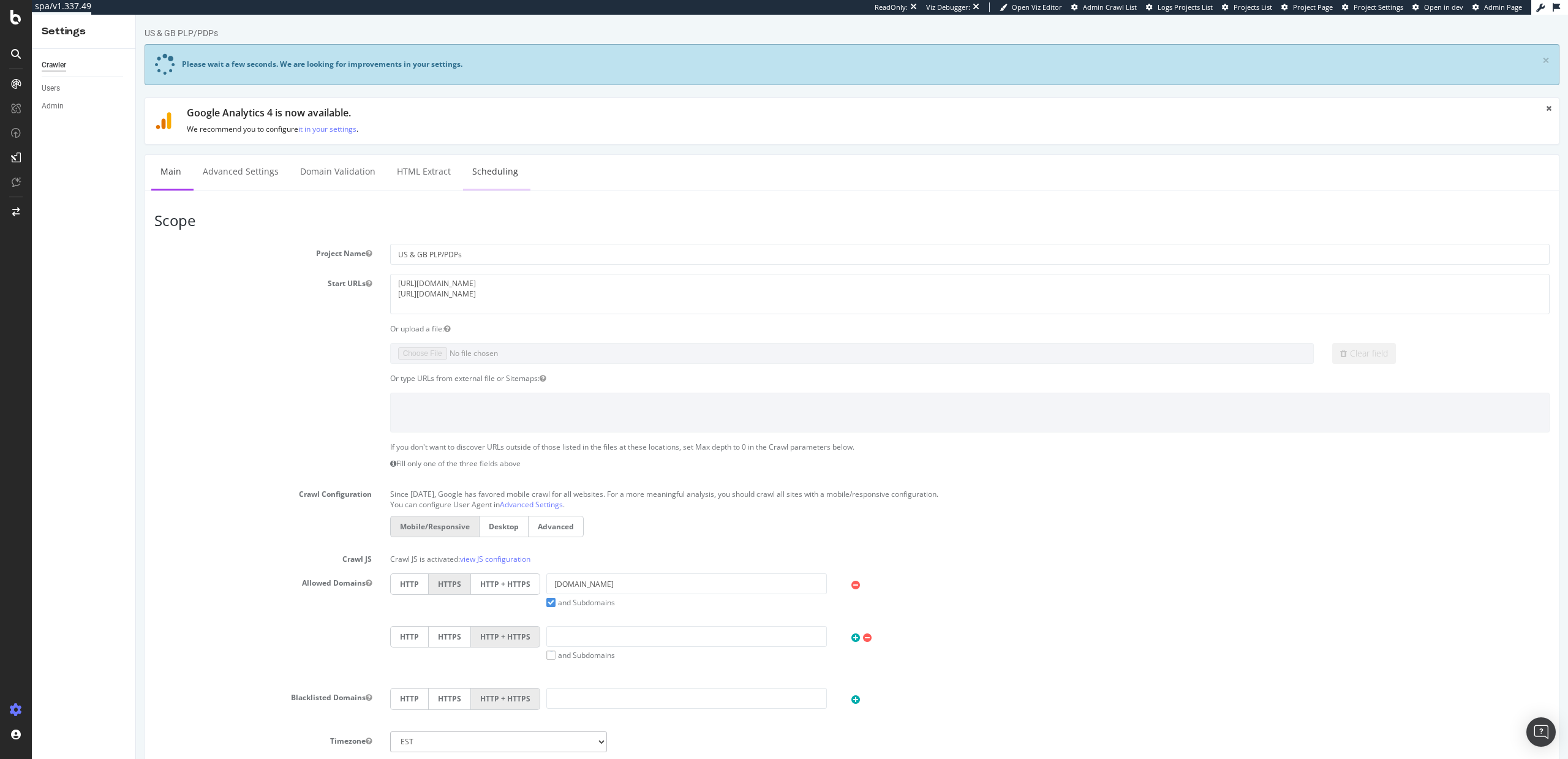
click at [490, 170] on link "Scheduling" at bounding box center [495, 172] width 65 height 33
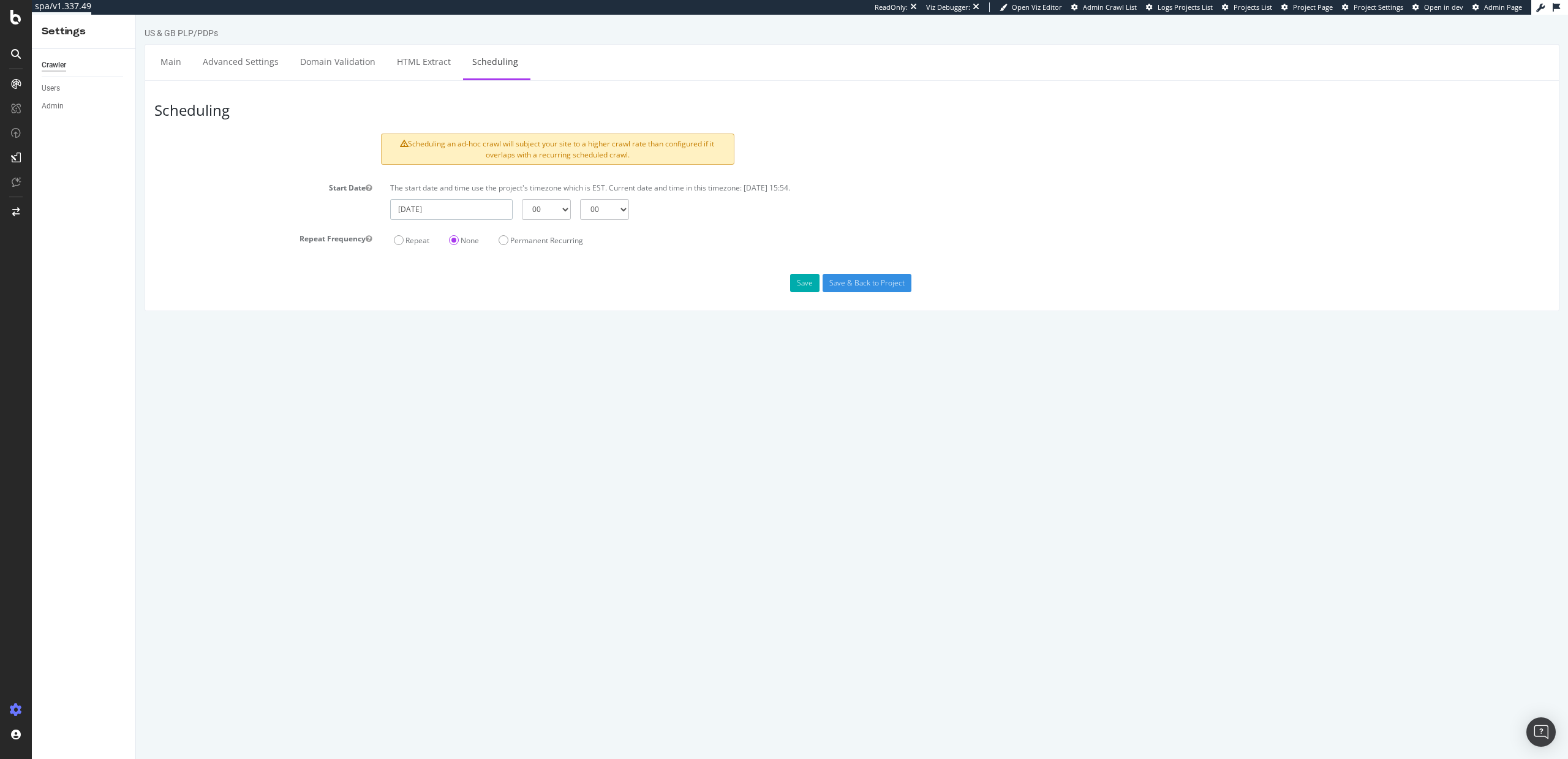
click at [451, 211] on input "2025-09-30" at bounding box center [452, 210] width 122 height 21
click at [484, 345] on td "1" at bounding box center [492, 348] width 30 height 18
type input "2025-10-01"
click at [547, 208] on select "00 01 02 03 04 05 06 07 08 09 10 11 12 13 14 15 16 17 18 19 20 21 22 23" at bounding box center [546, 210] width 49 height 21
select select "1"
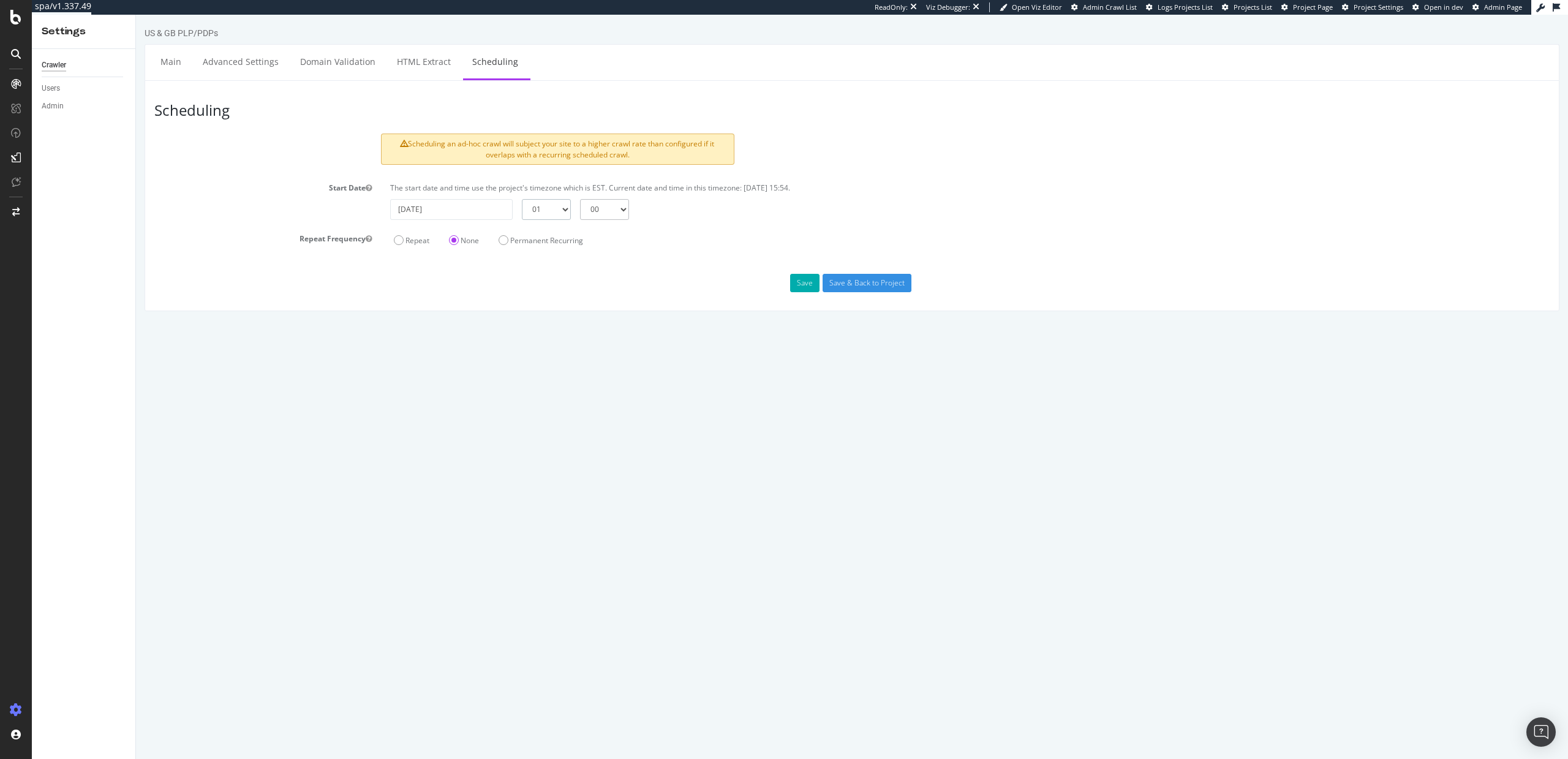
click at [522, 199] on select "00 01 02 03 04 05 06 07 08 09 10 11 12 13 14 15 16 17 18 19 20 21 22 23" at bounding box center [546, 210] width 49 height 21
click at [800, 282] on button "Save" at bounding box center [804, 283] width 29 height 18
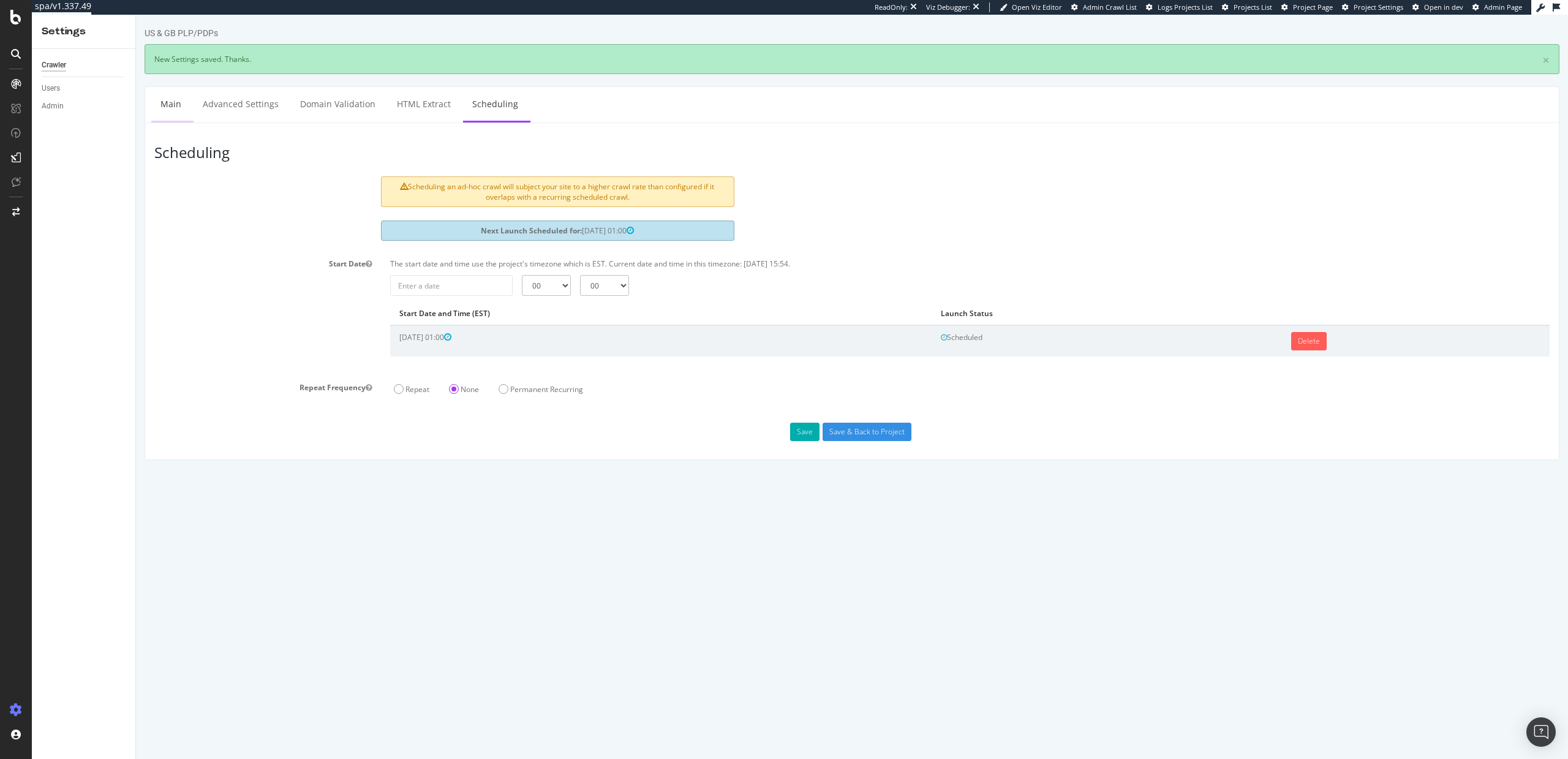
click at [172, 102] on link "Main" at bounding box center [171, 104] width 39 height 33
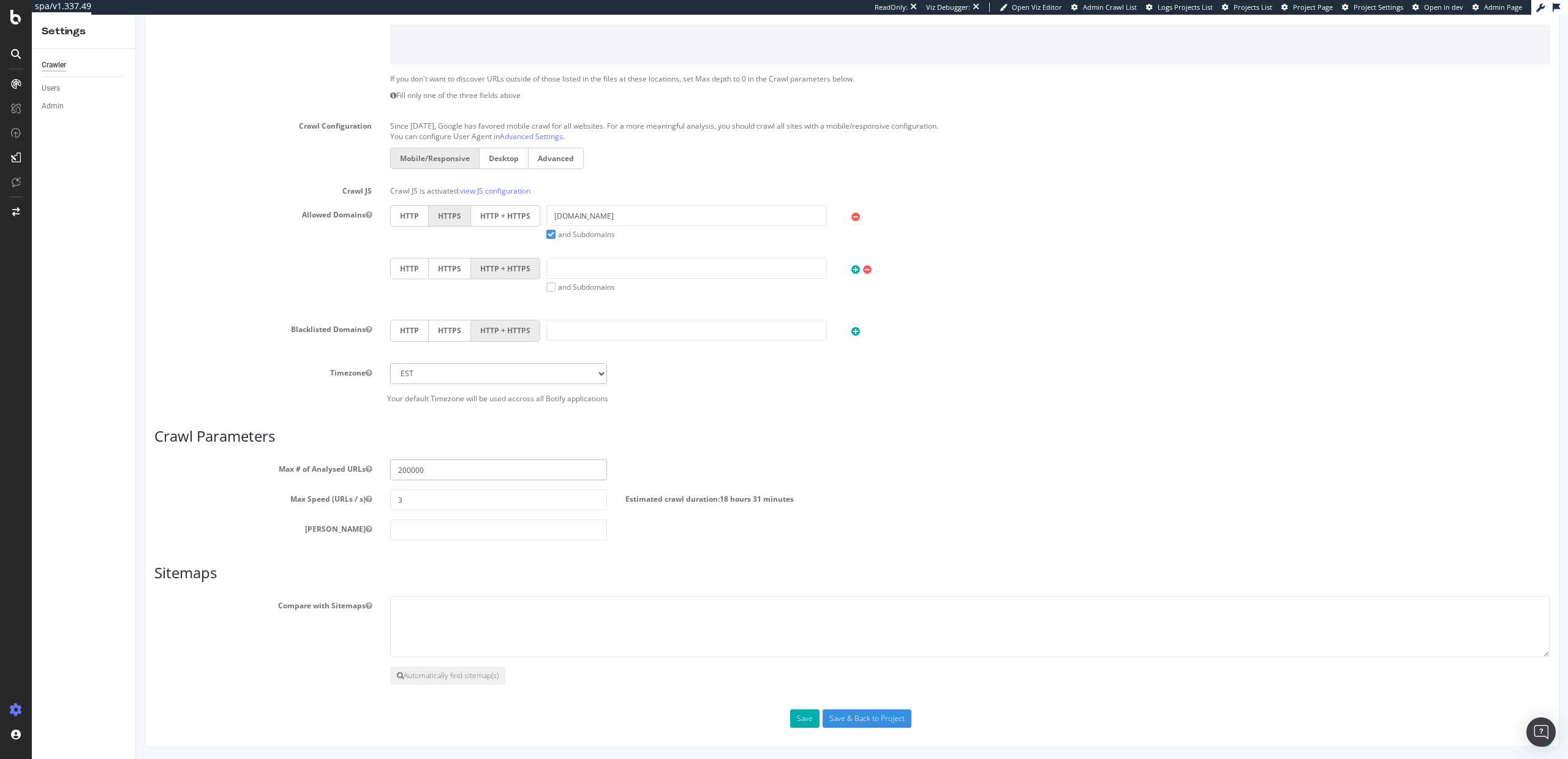
click at [411, 471] on input "200000" at bounding box center [499, 470] width 217 height 21
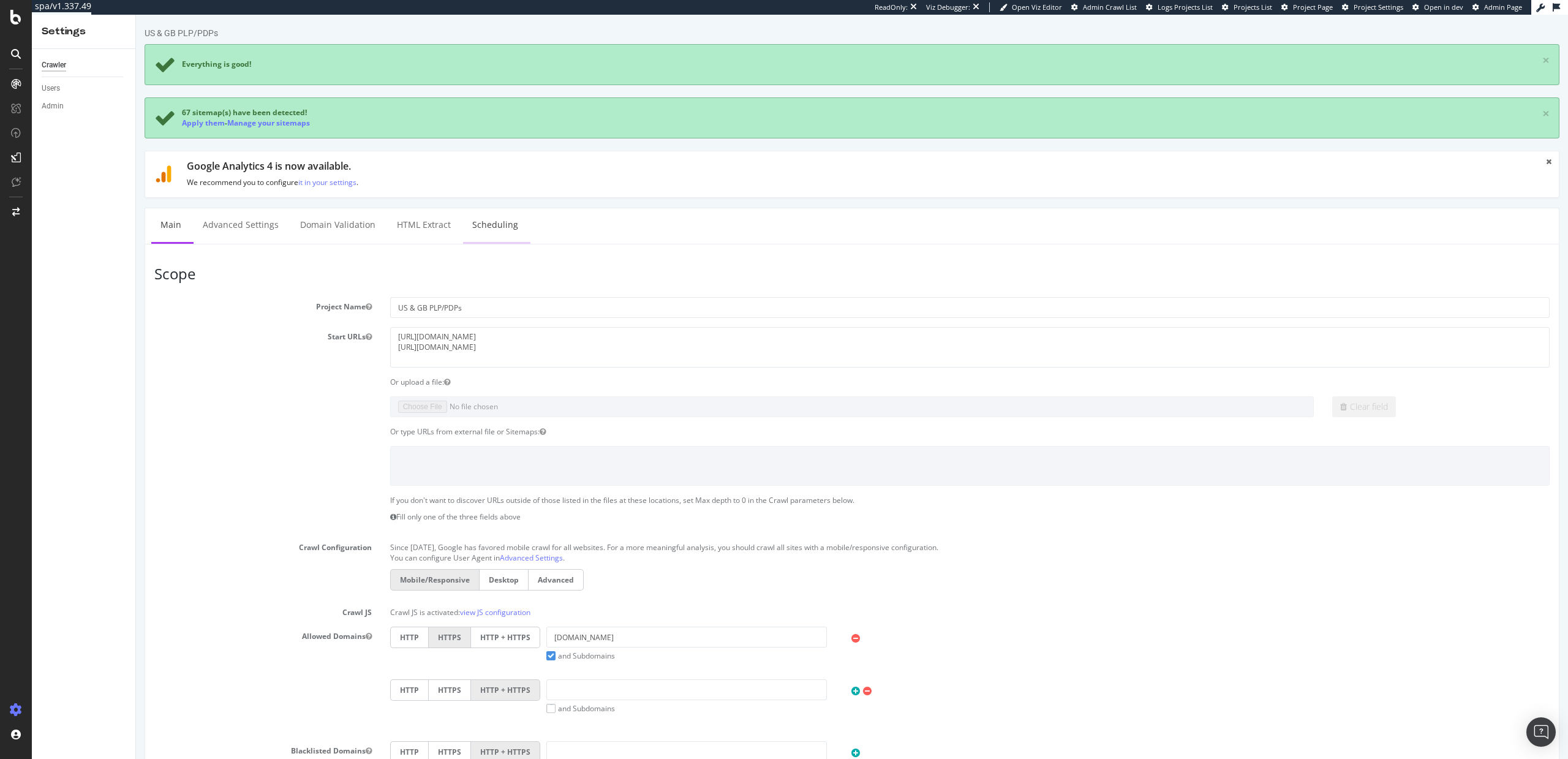
click at [483, 218] on link "Scheduling" at bounding box center [495, 225] width 65 height 33
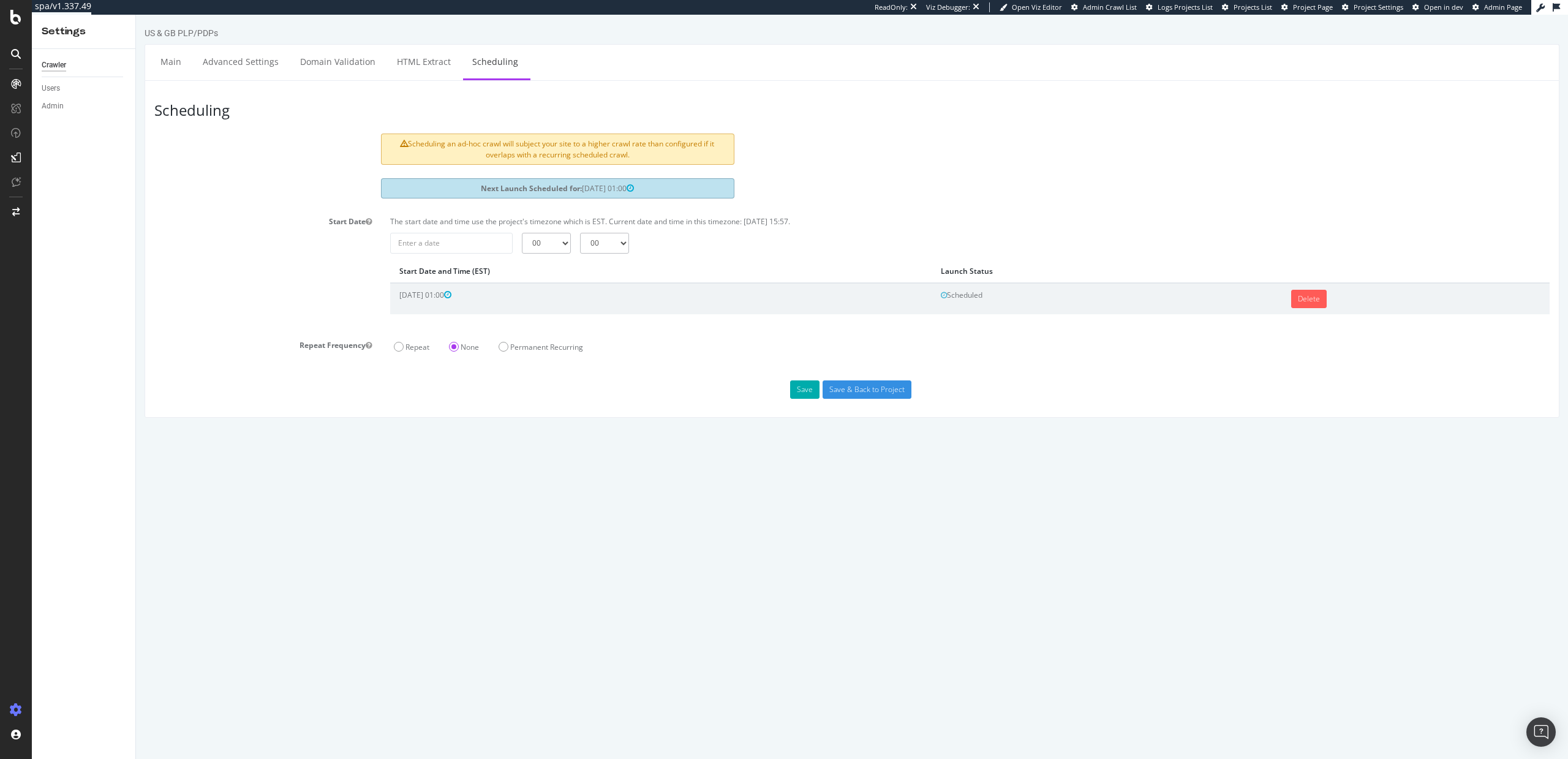
click at [839, 117] on header "Scheduling" at bounding box center [852, 112] width 1408 height 44
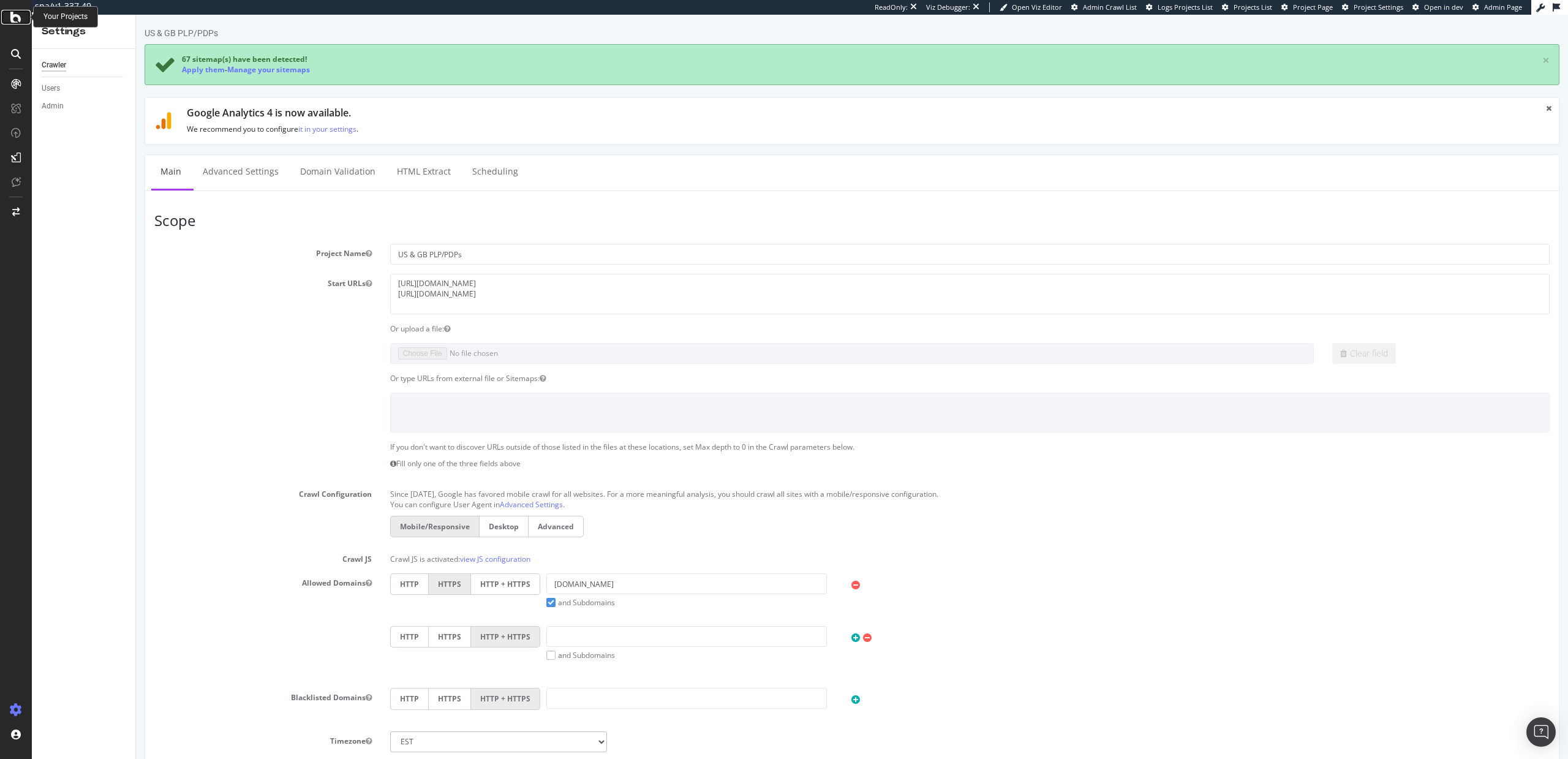
click at [16, 15] on icon at bounding box center [16, 17] width 11 height 15
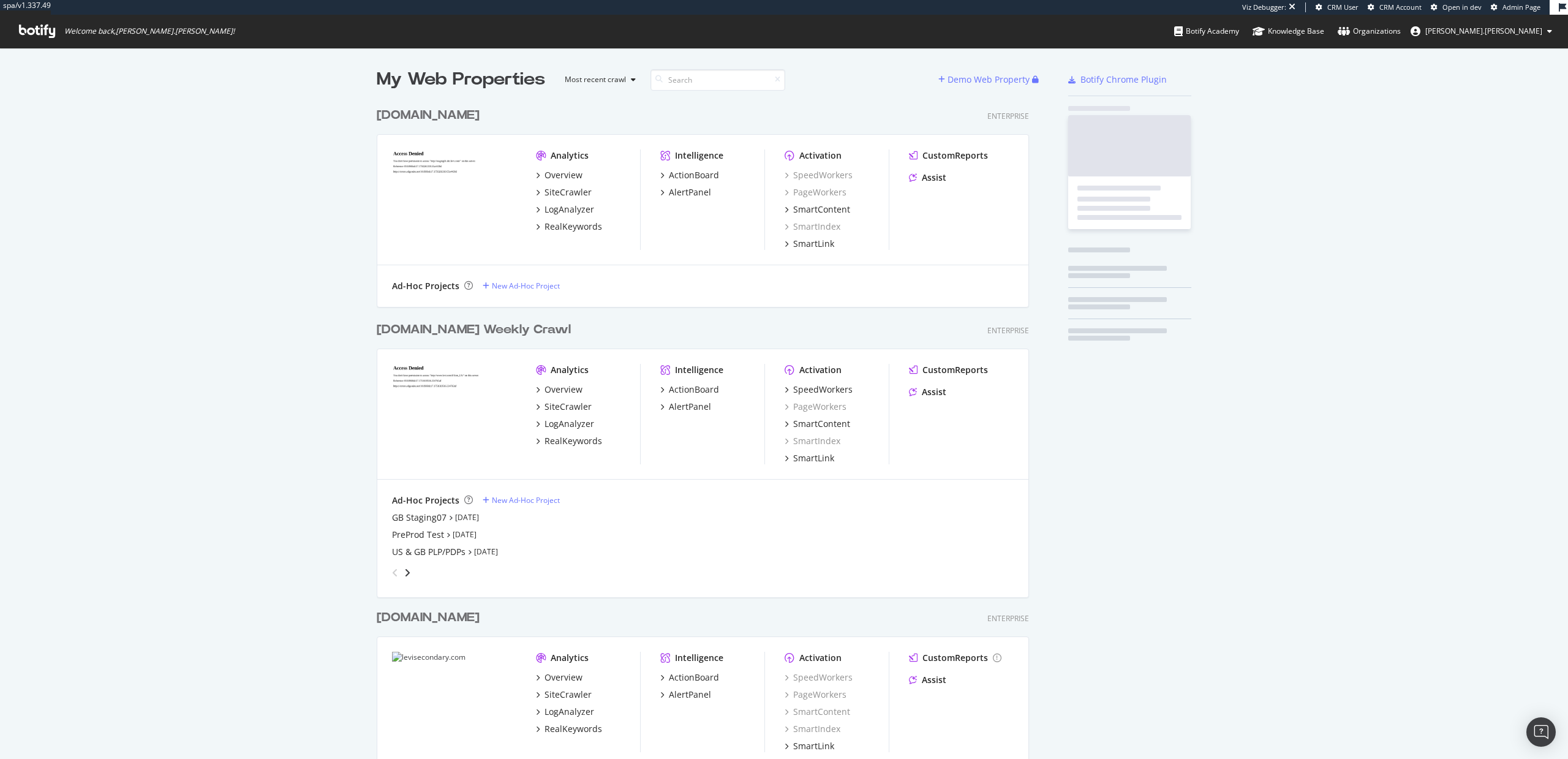
scroll to position [717, 662]
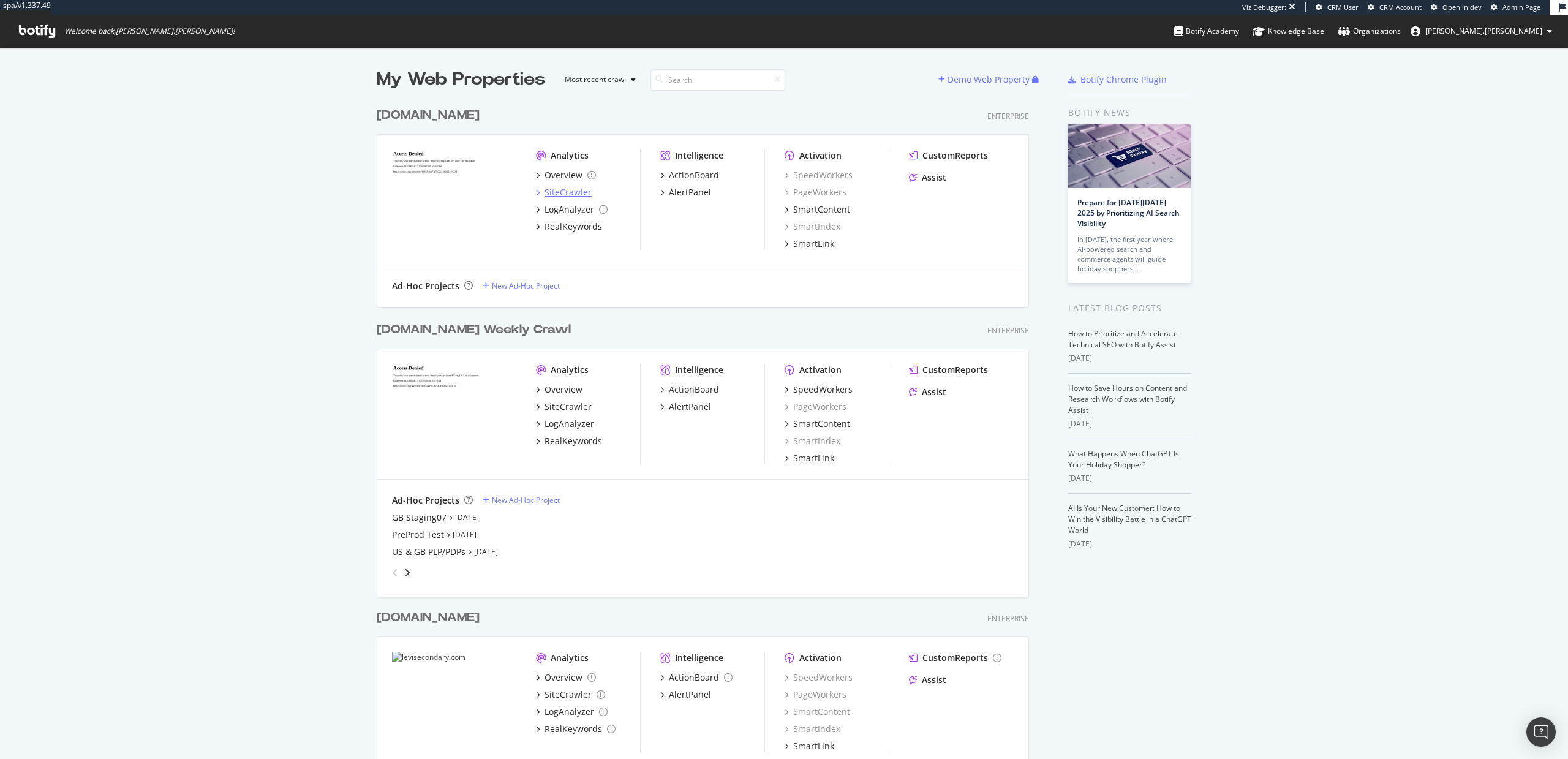
click at [560, 191] on div "SiteCrawler" at bounding box center [568, 193] width 47 height 13
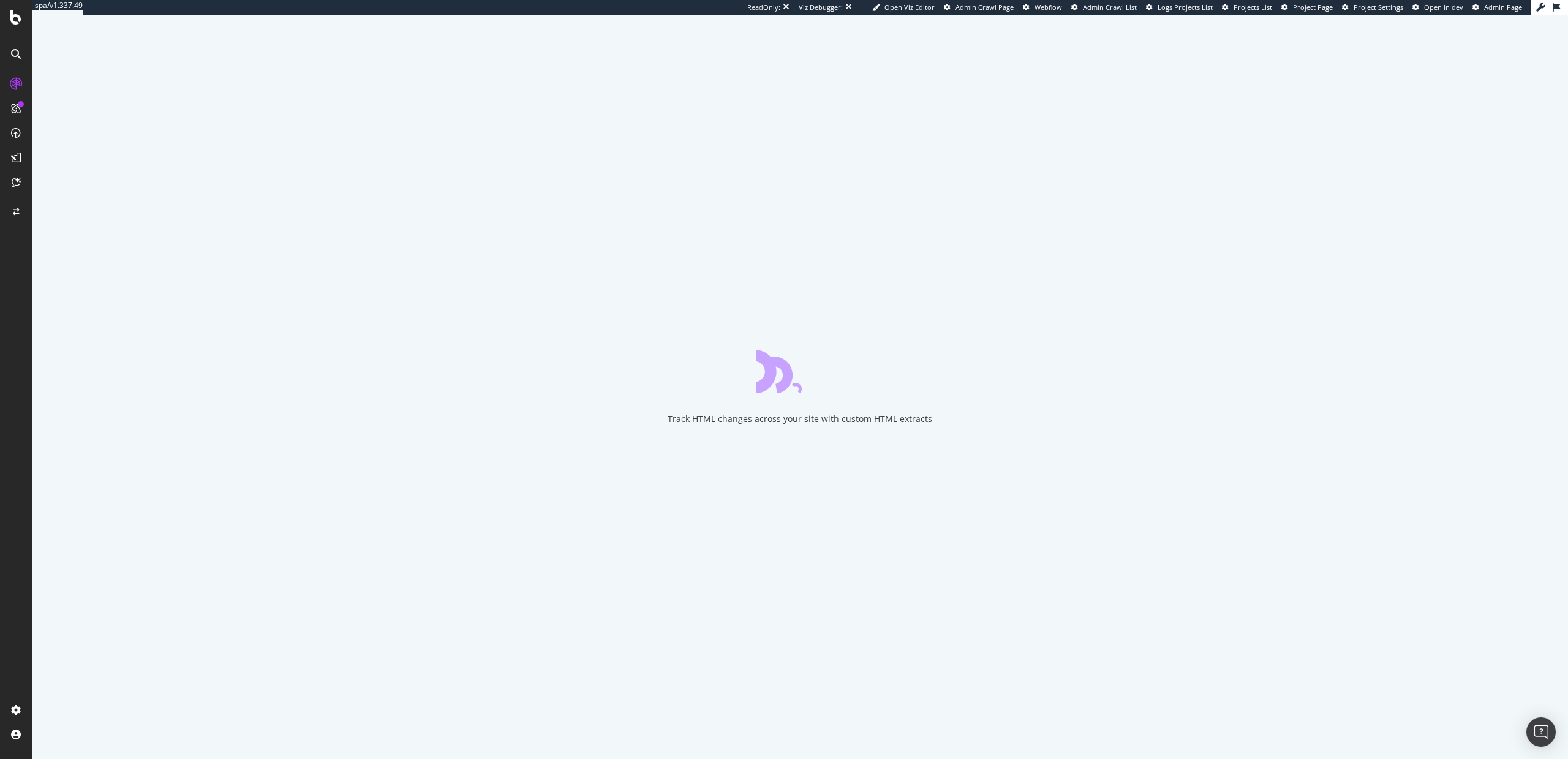
click at [14, 24] on icon at bounding box center [16, 17] width 11 height 15
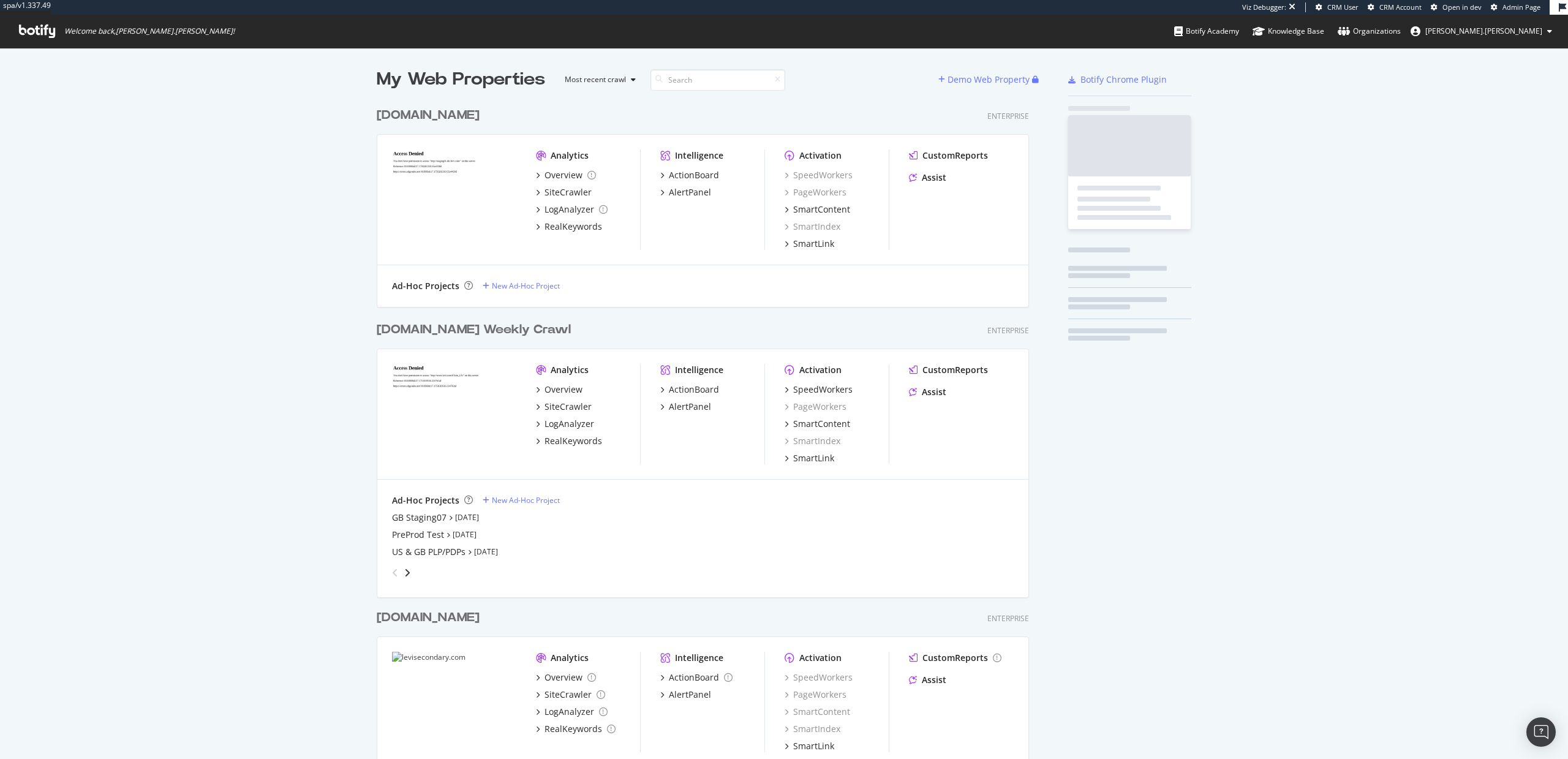
scroll to position [717, 662]
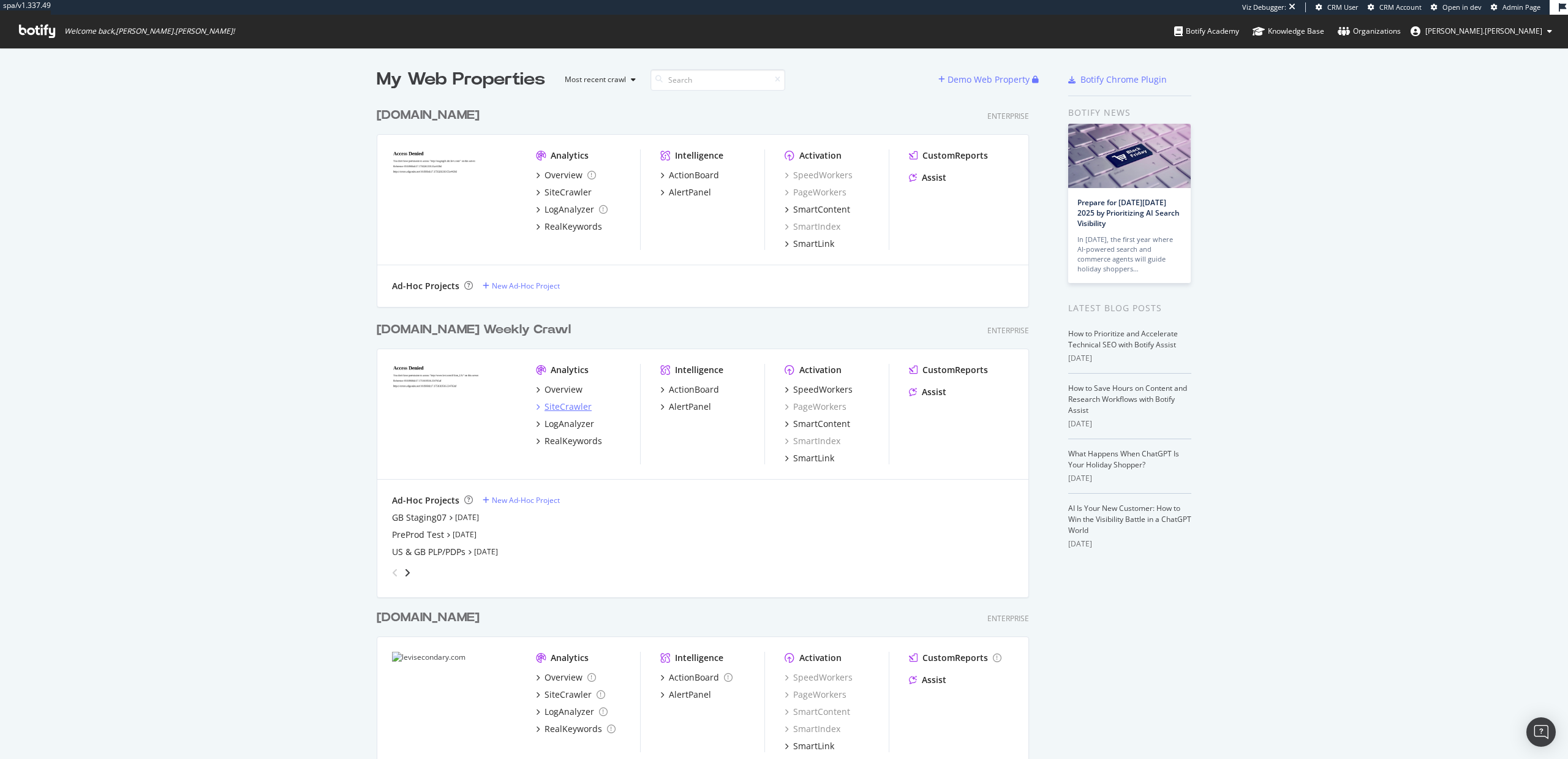
click at [578, 406] on div "SiteCrawler" at bounding box center [568, 407] width 47 height 13
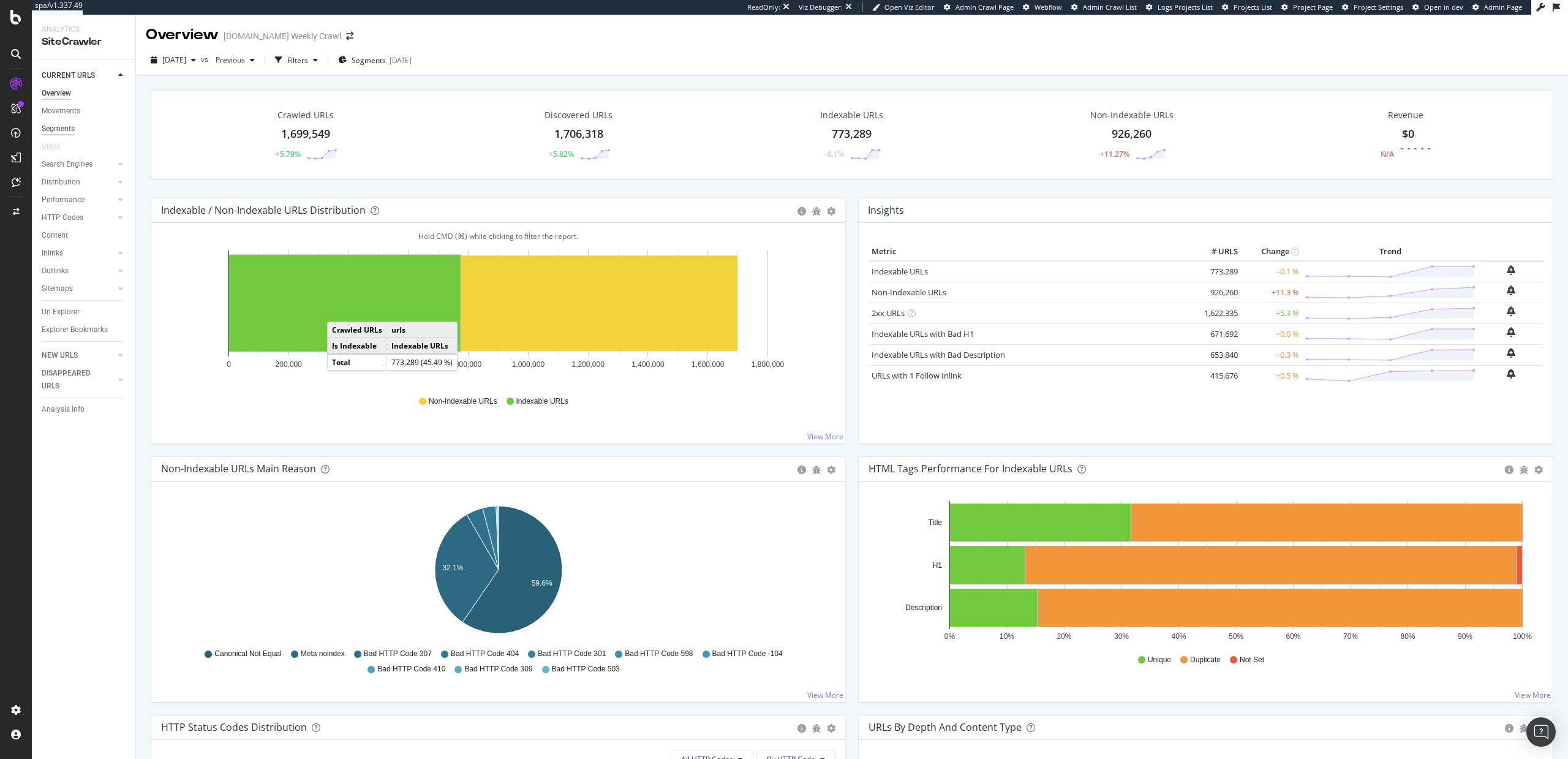
click at [56, 126] on div "Segments" at bounding box center [58, 129] width 33 height 13
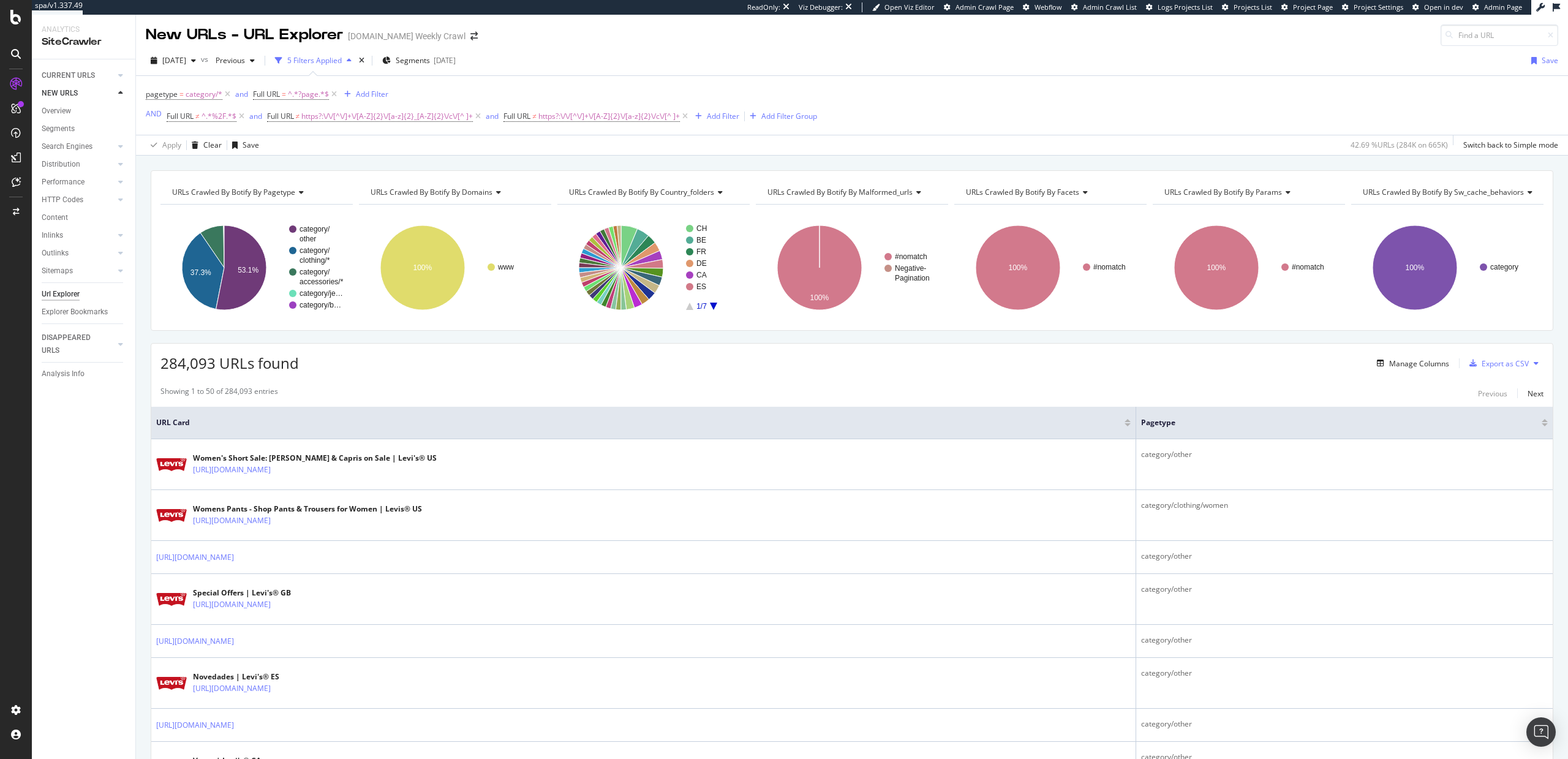
click at [594, 63] on div "[DATE] vs Previous 5 Filters Applied Segments [DATE] Save" at bounding box center [852, 63] width 1432 height 24
